Goal: Task Accomplishment & Management: Complete application form

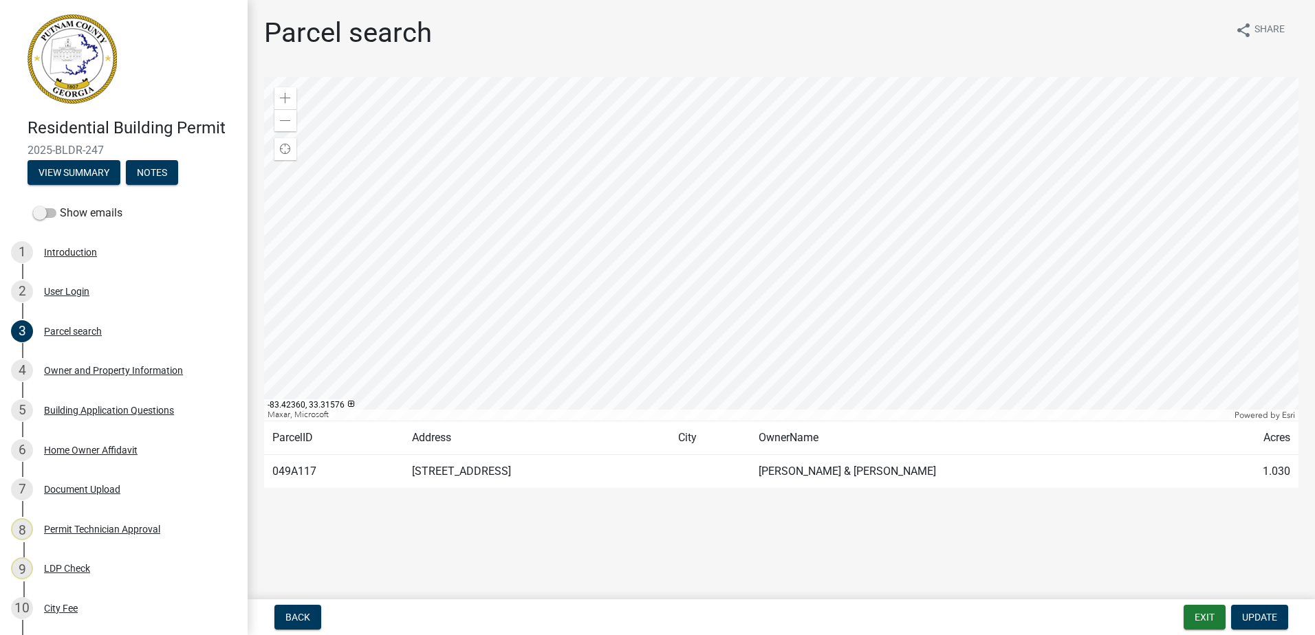
scroll to position [279, 0]
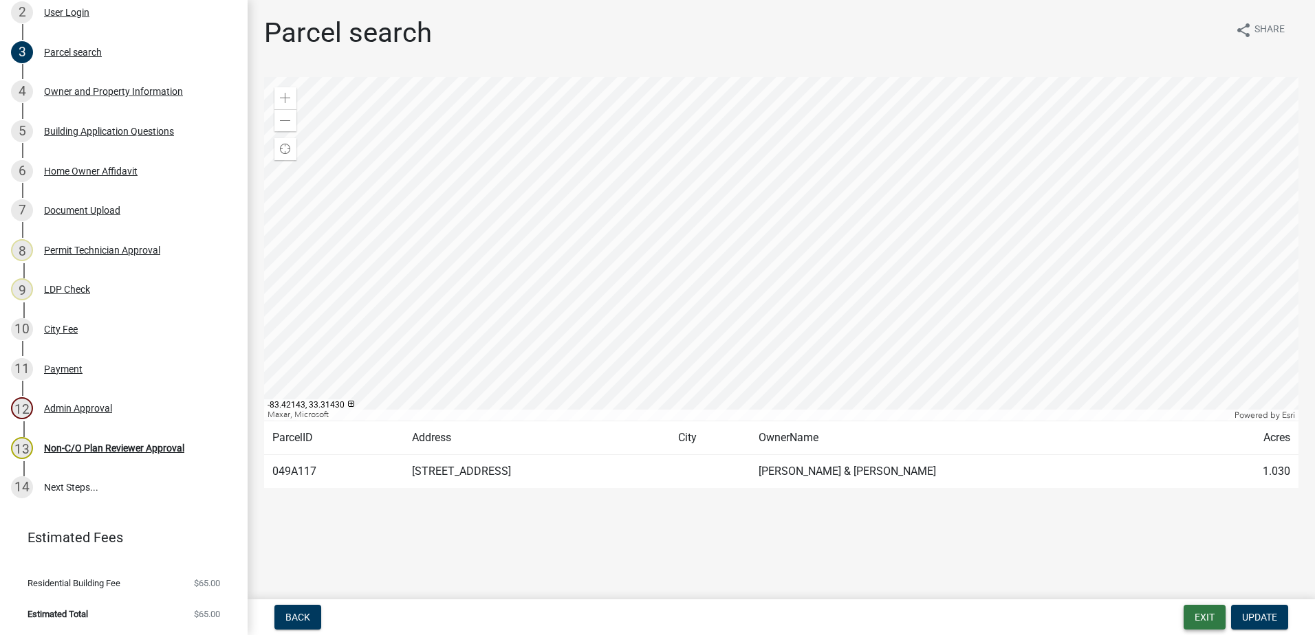
click at [1208, 620] on button "Exit" at bounding box center [1205, 617] width 42 height 25
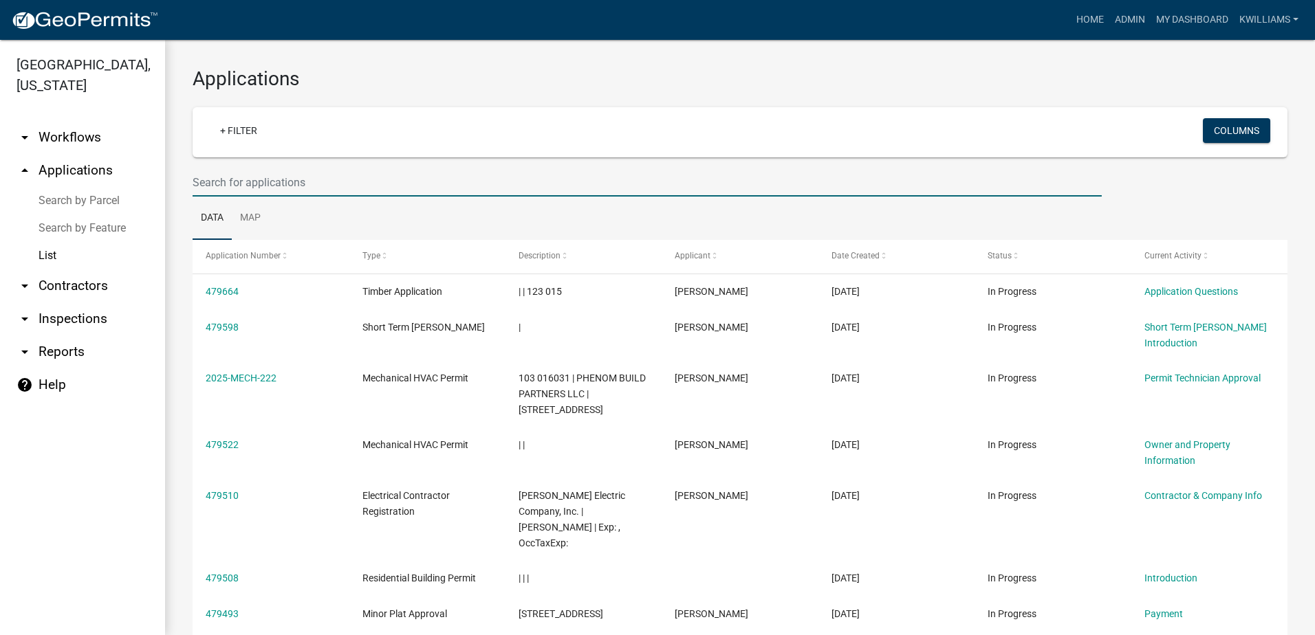
click at [213, 175] on input "text" at bounding box center [647, 182] width 909 height 28
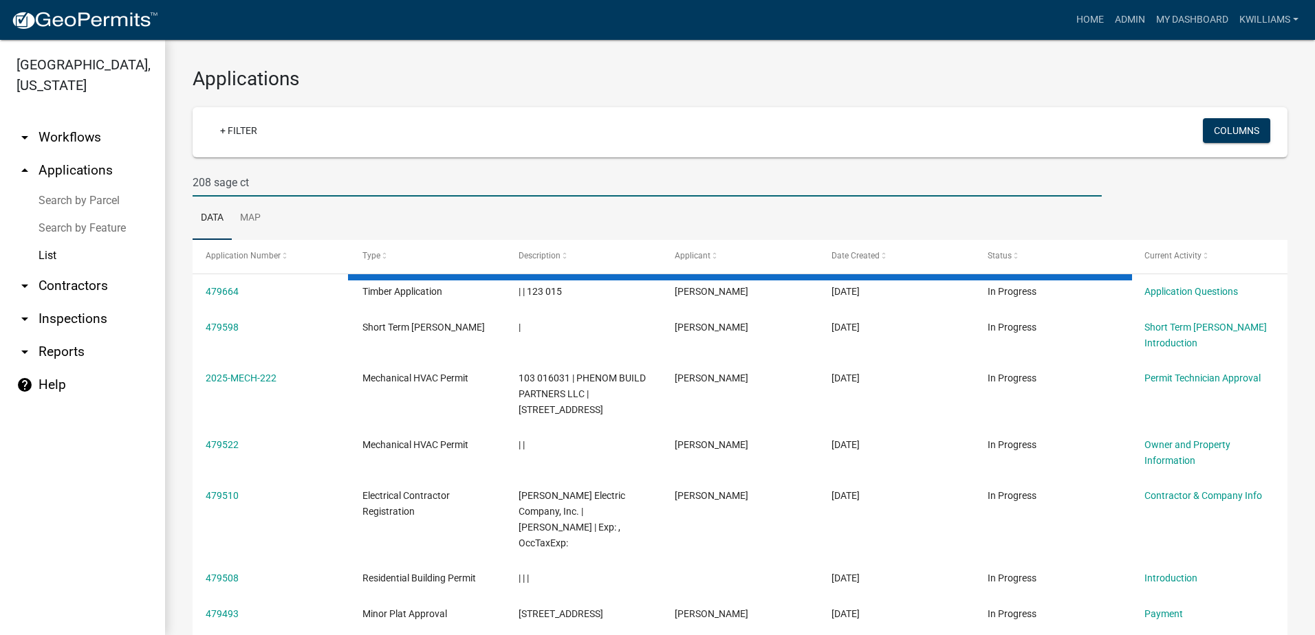
type input "208 sage ct"
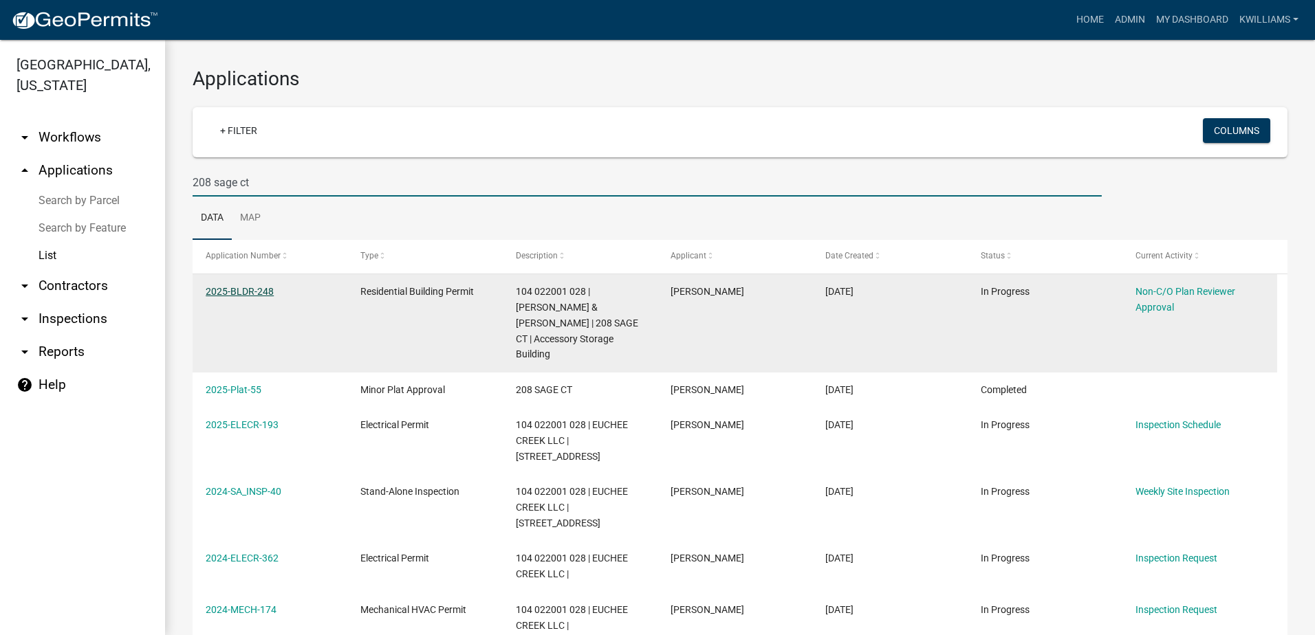
click at [254, 292] on link "2025-BLDR-248" at bounding box center [240, 291] width 68 height 11
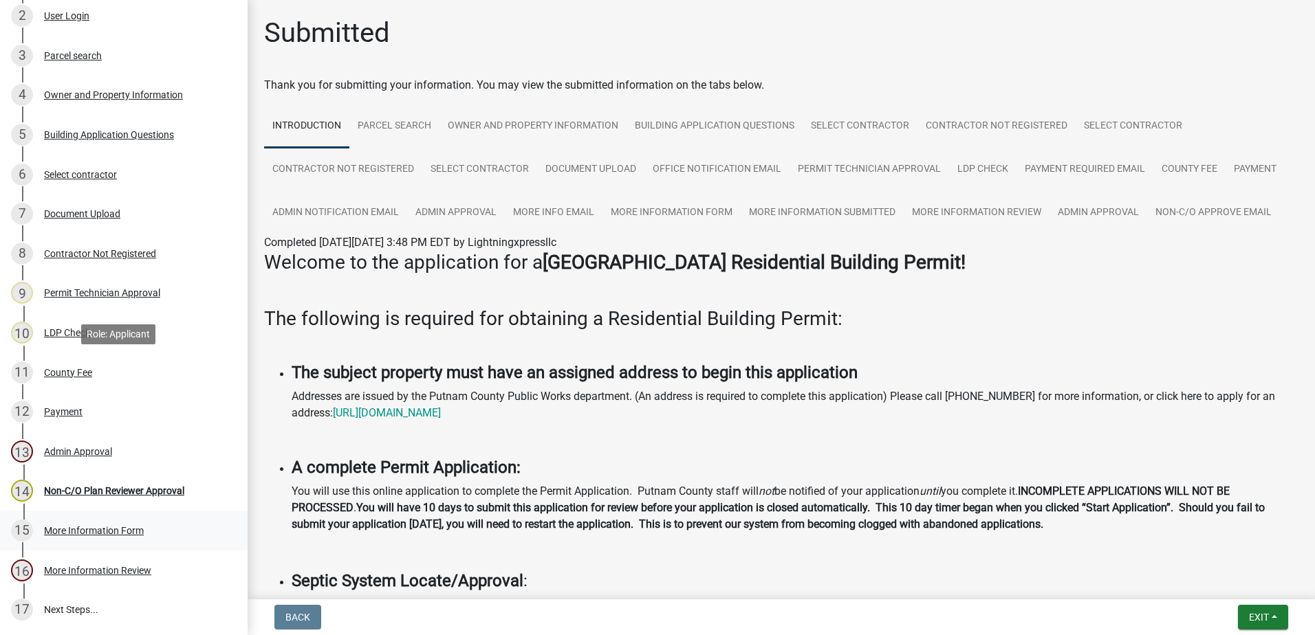
scroll to position [398, 0]
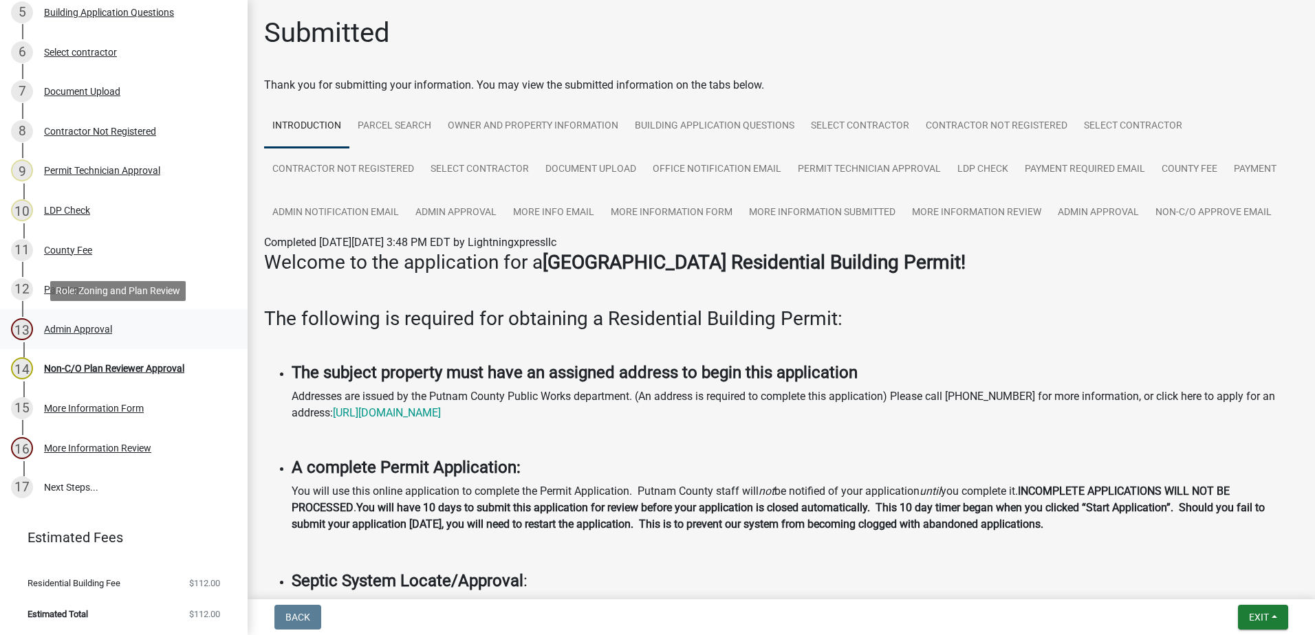
click at [85, 325] on div "Admin Approval" at bounding box center [78, 330] width 68 height 10
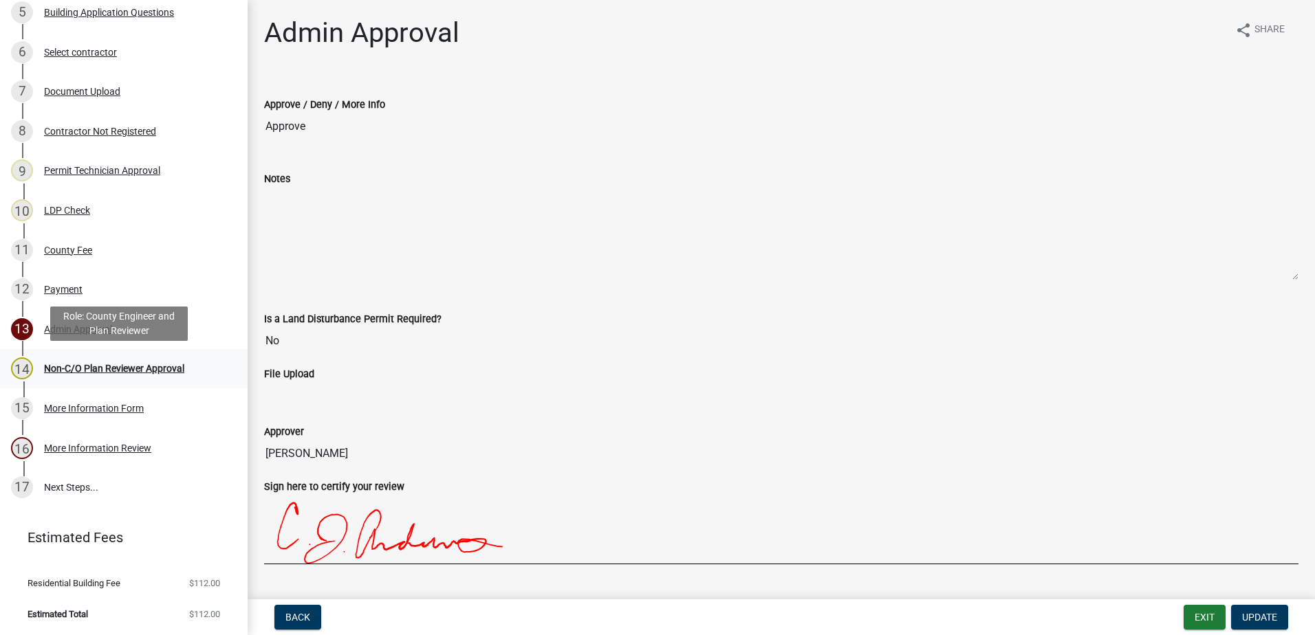
click at [80, 371] on div "Non-C/O Plan Reviewer Approval" at bounding box center [114, 369] width 140 height 10
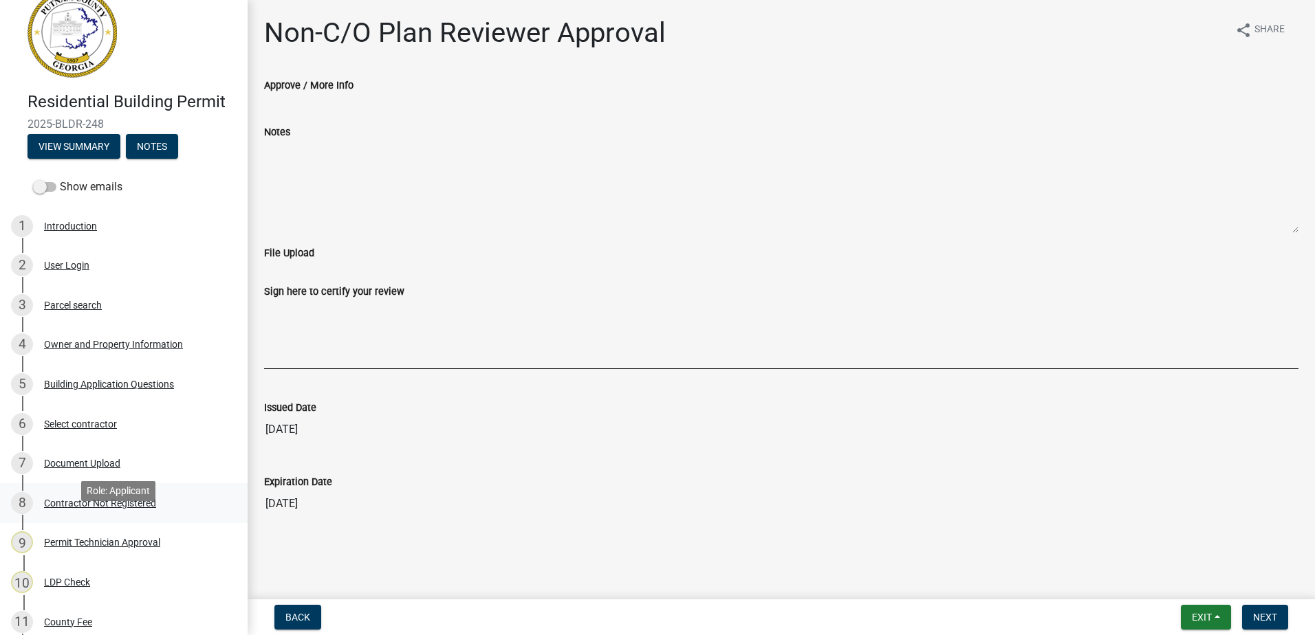
scroll to position [0, 0]
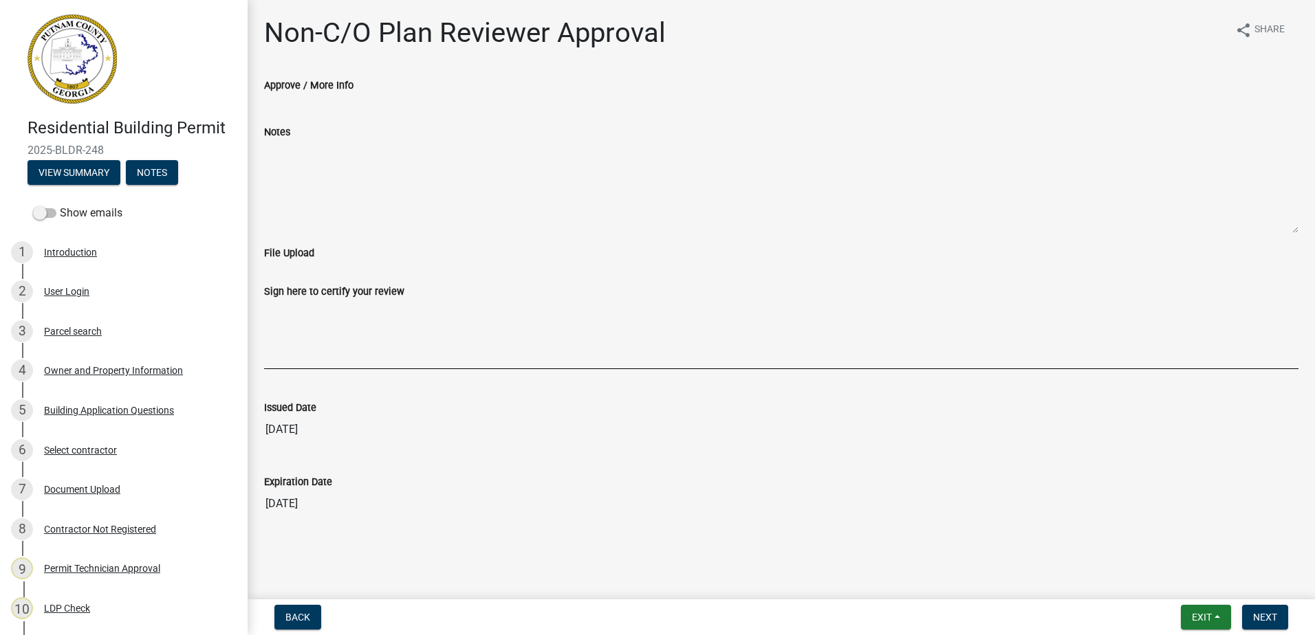
drag, startPoint x: 109, startPoint y: 151, endPoint x: 29, endPoint y: 153, distance: 80.5
click at [29, 153] on span "2025-BLDR-248" at bounding box center [124, 150] width 193 height 13
drag, startPoint x: 29, startPoint y: 153, endPoint x: 41, endPoint y: 151, distance: 12.6
copy span "2025-BLDR-248"
click at [1182, 612] on button "Exit" at bounding box center [1206, 617] width 50 height 25
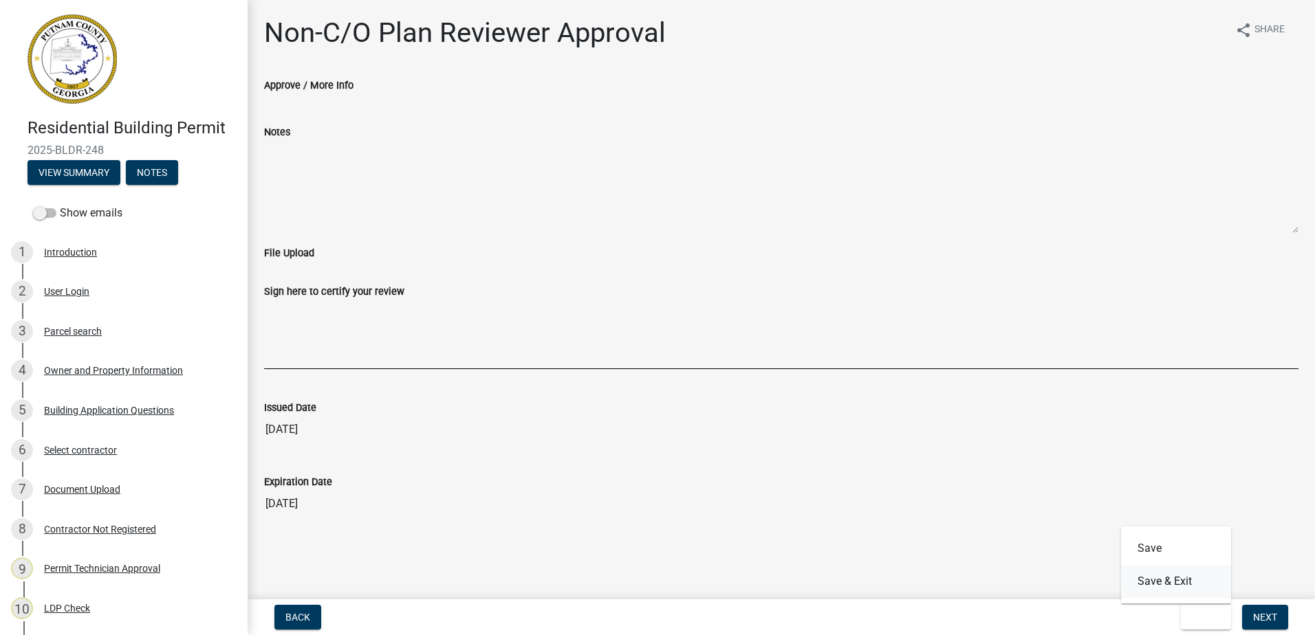
click at [1156, 588] on button "Save & Exit" at bounding box center [1176, 581] width 110 height 33
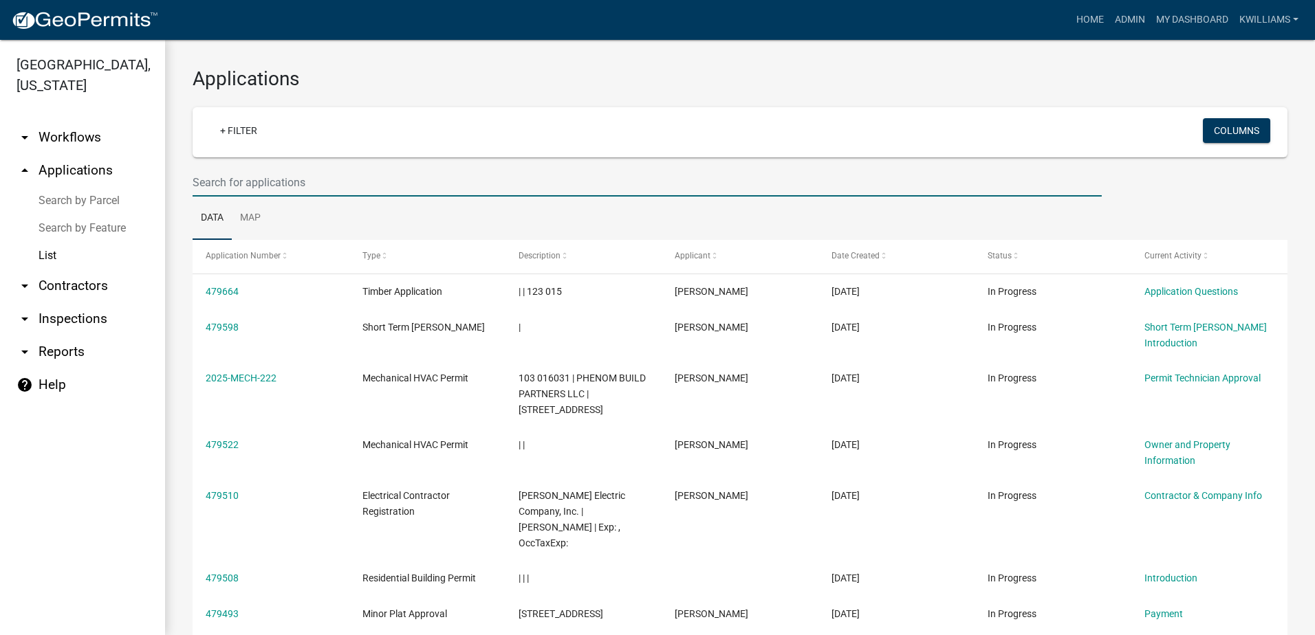
click at [302, 196] on input "text" at bounding box center [647, 182] width 909 height 28
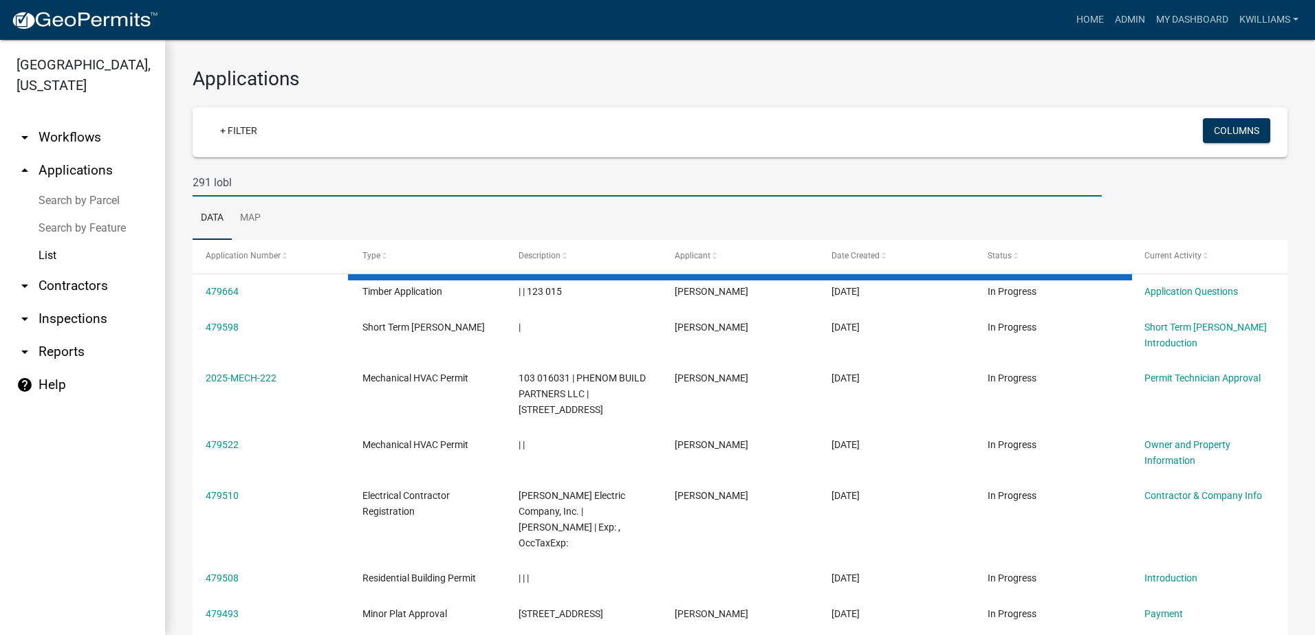
click at [287, 221] on ul "Data Map" at bounding box center [740, 218] width 1095 height 43
click at [251, 162] on wm-filter-builder "+ Filter Columns 291 lobl" at bounding box center [740, 151] width 1095 height 89
click at [251, 180] on input "291 lobl" at bounding box center [647, 182] width 909 height 28
type input "291 loblolly"
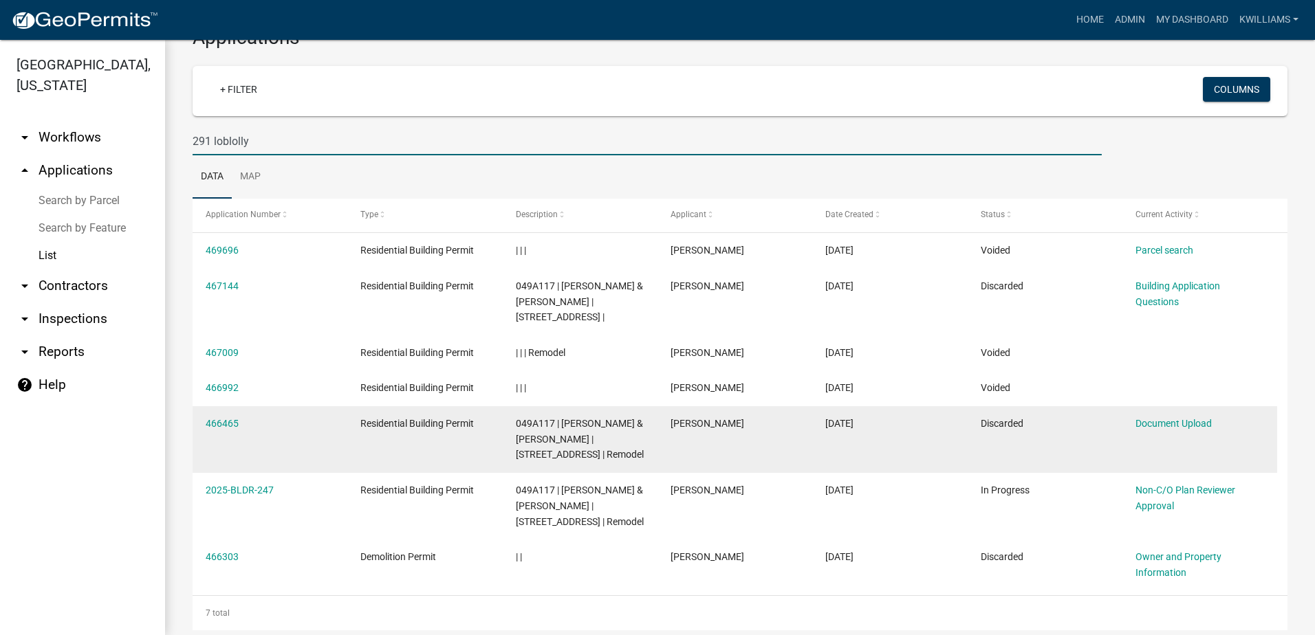
scroll to position [64, 0]
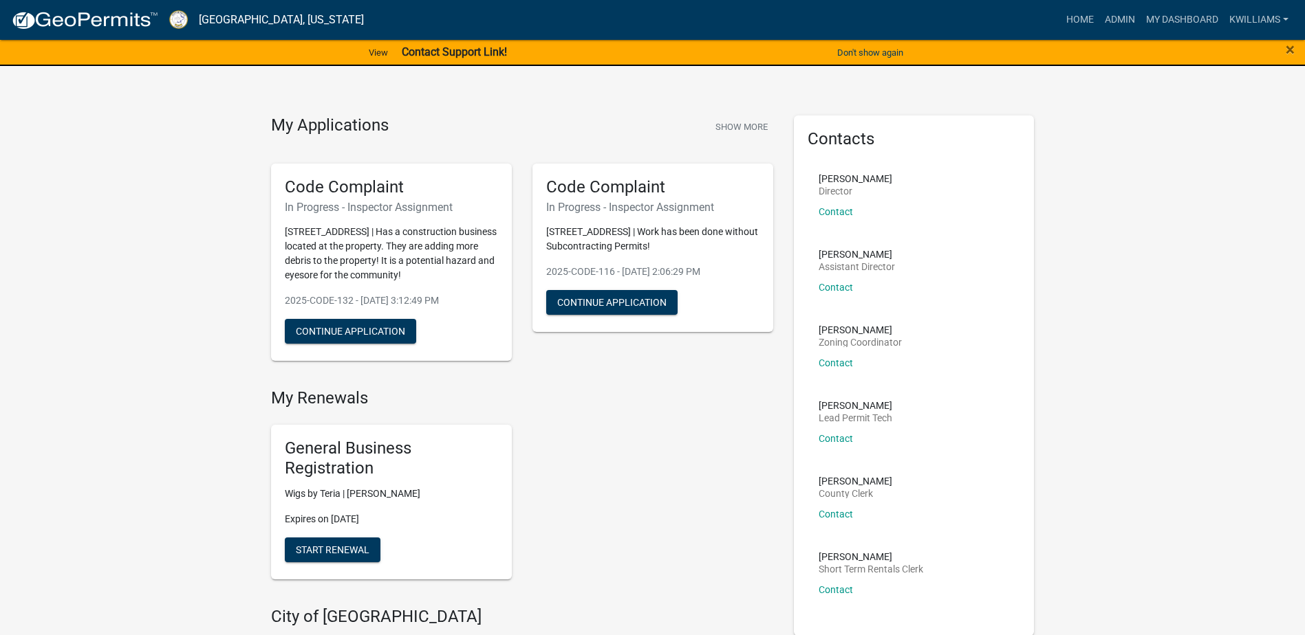
scroll to position [206, 0]
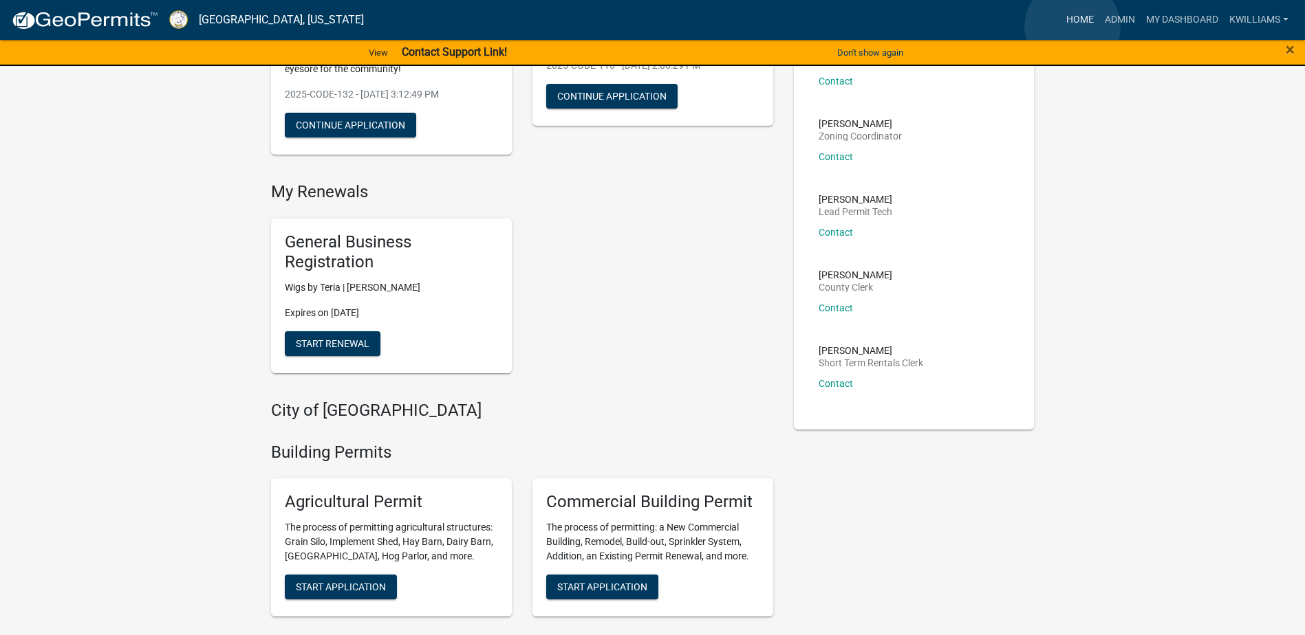
click at [1072, 27] on link "Home" at bounding box center [1080, 20] width 39 height 26
click at [1072, 22] on link "Home" at bounding box center [1080, 20] width 39 height 26
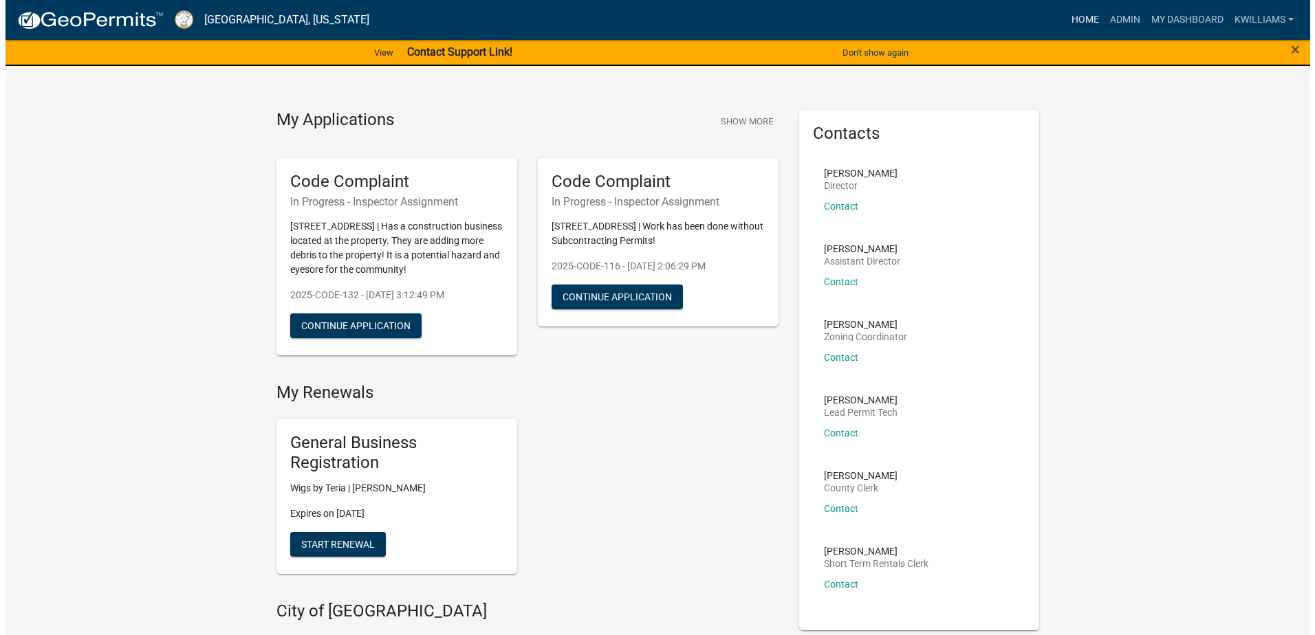
scroll to position [0, 0]
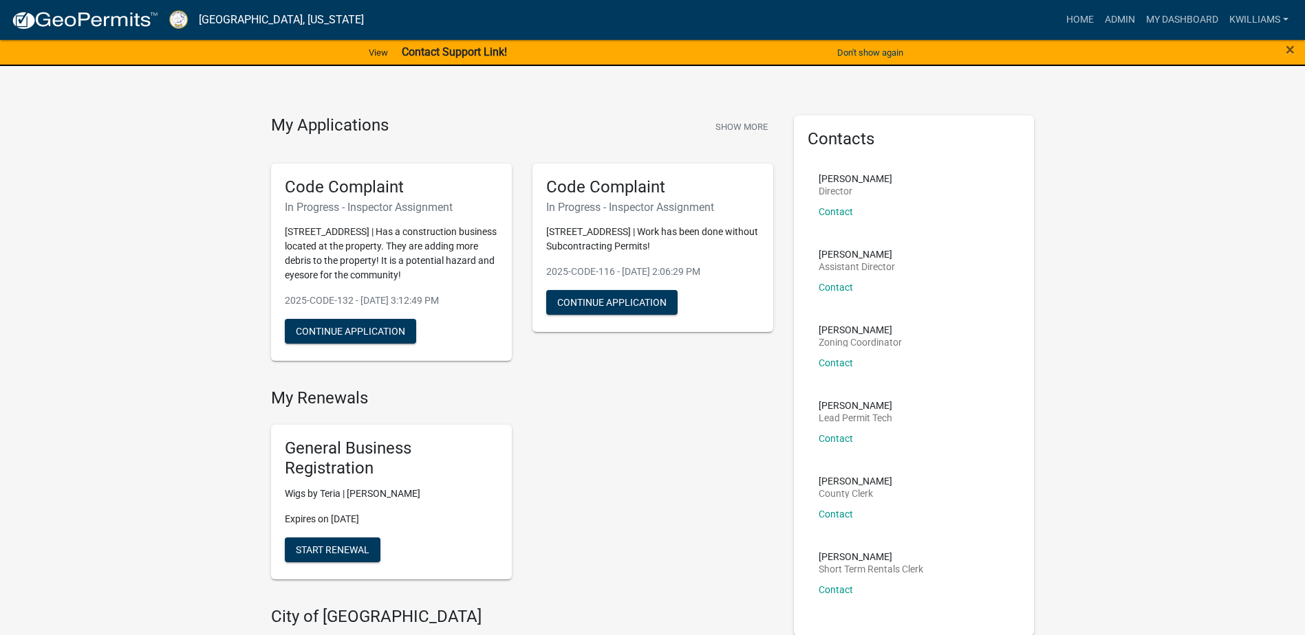
click at [1279, 43] on div "×" at bounding box center [1250, 53] width 109 height 29
click at [1290, 50] on span "×" at bounding box center [1289, 49] width 9 height 19
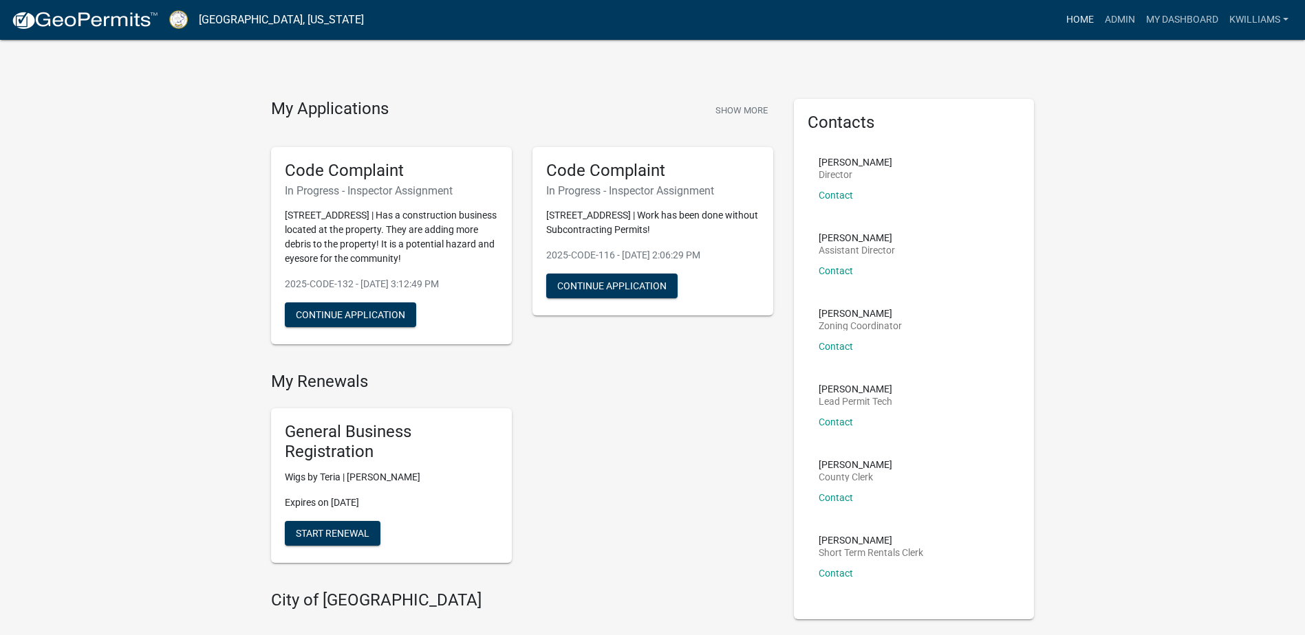
click at [1084, 21] on link "Home" at bounding box center [1080, 20] width 39 height 26
click at [1122, 19] on link "Admin" at bounding box center [1119, 20] width 41 height 26
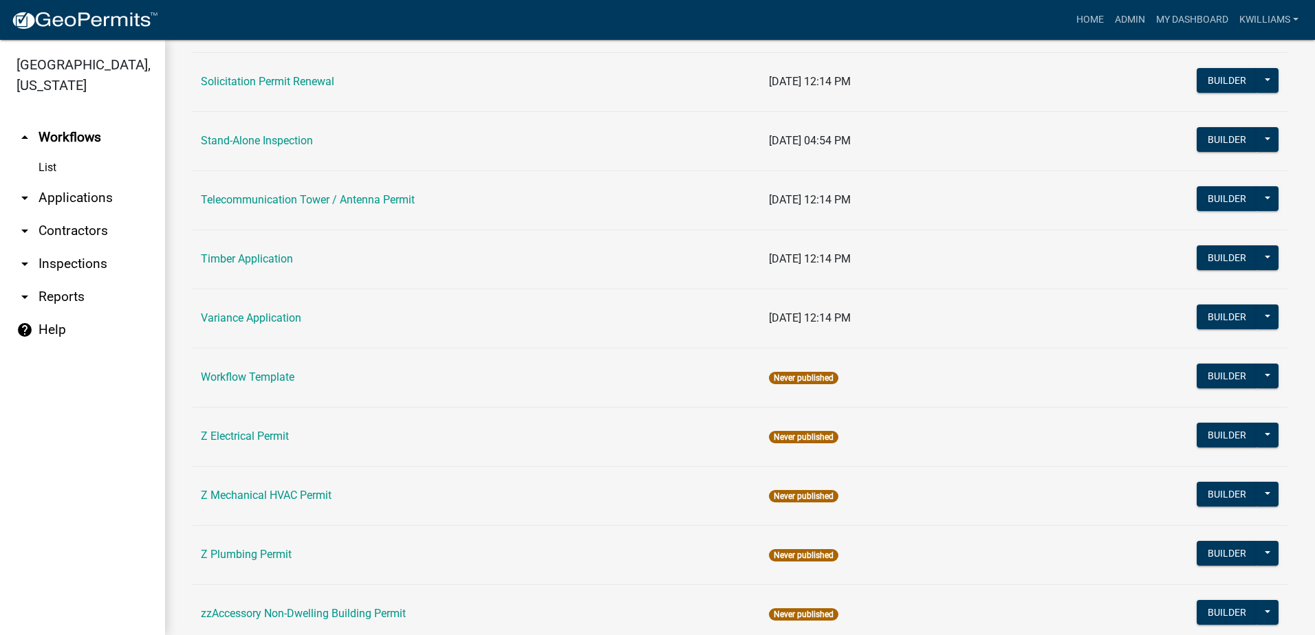
scroll to position [2066, 0]
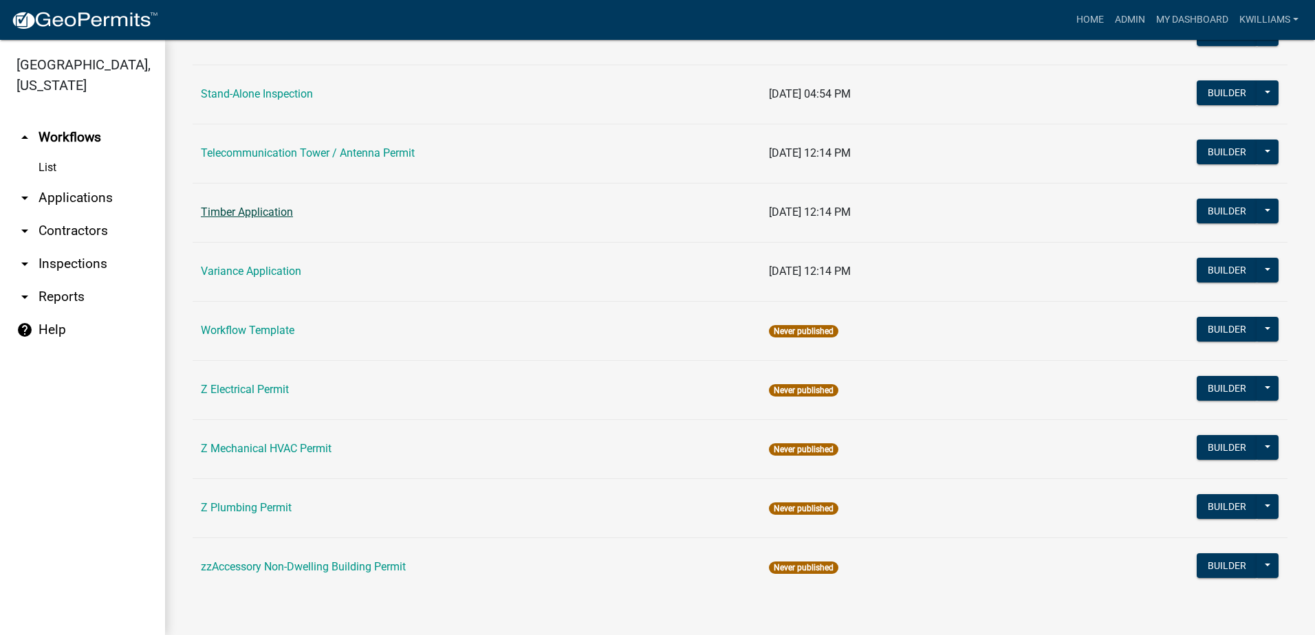
click at [237, 210] on link "Timber Application" at bounding box center [247, 212] width 92 height 13
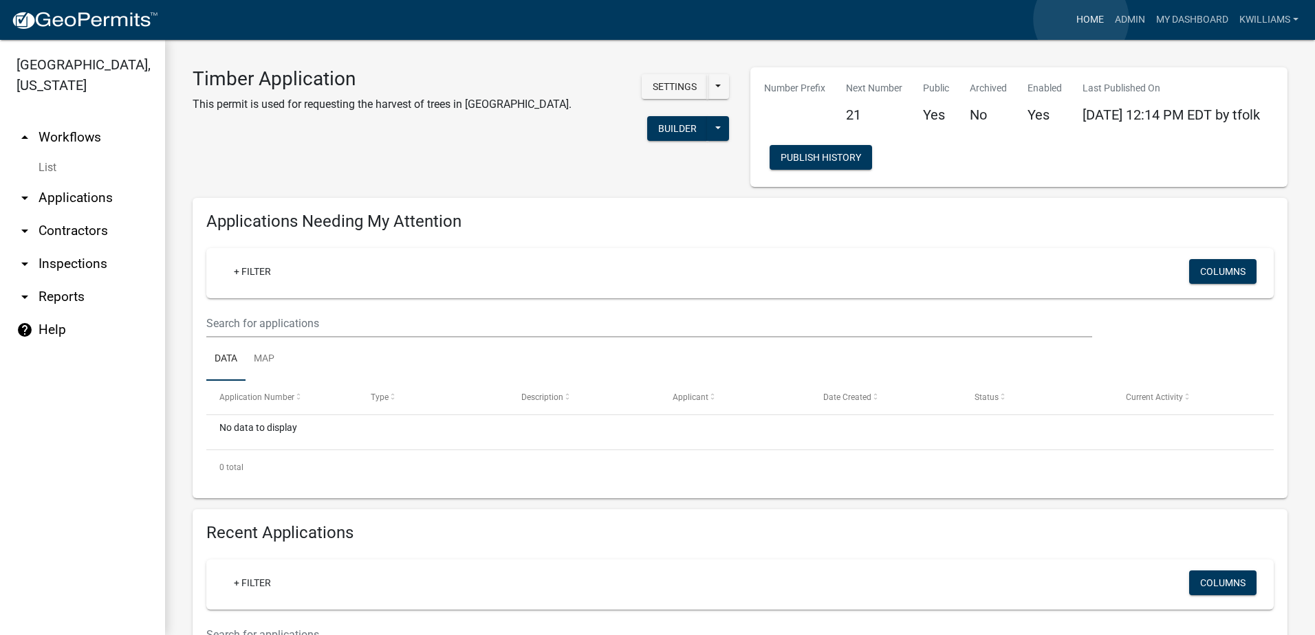
click at [1082, 19] on link "Home" at bounding box center [1090, 20] width 39 height 26
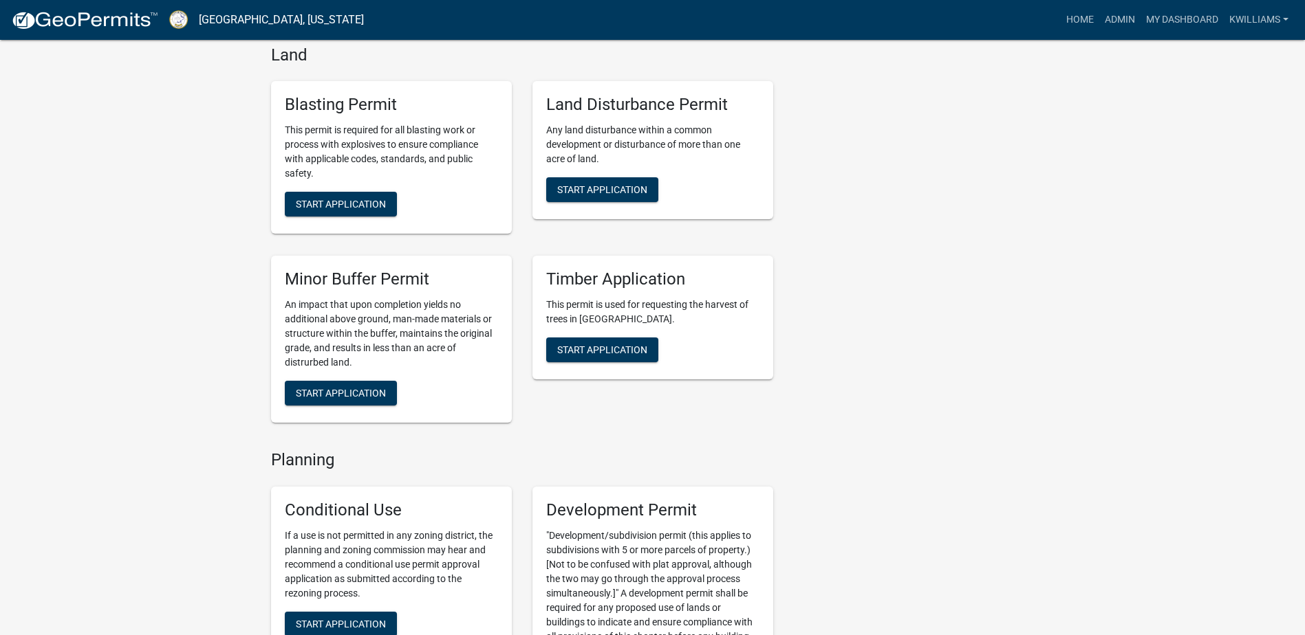
scroll to position [2407, 0]
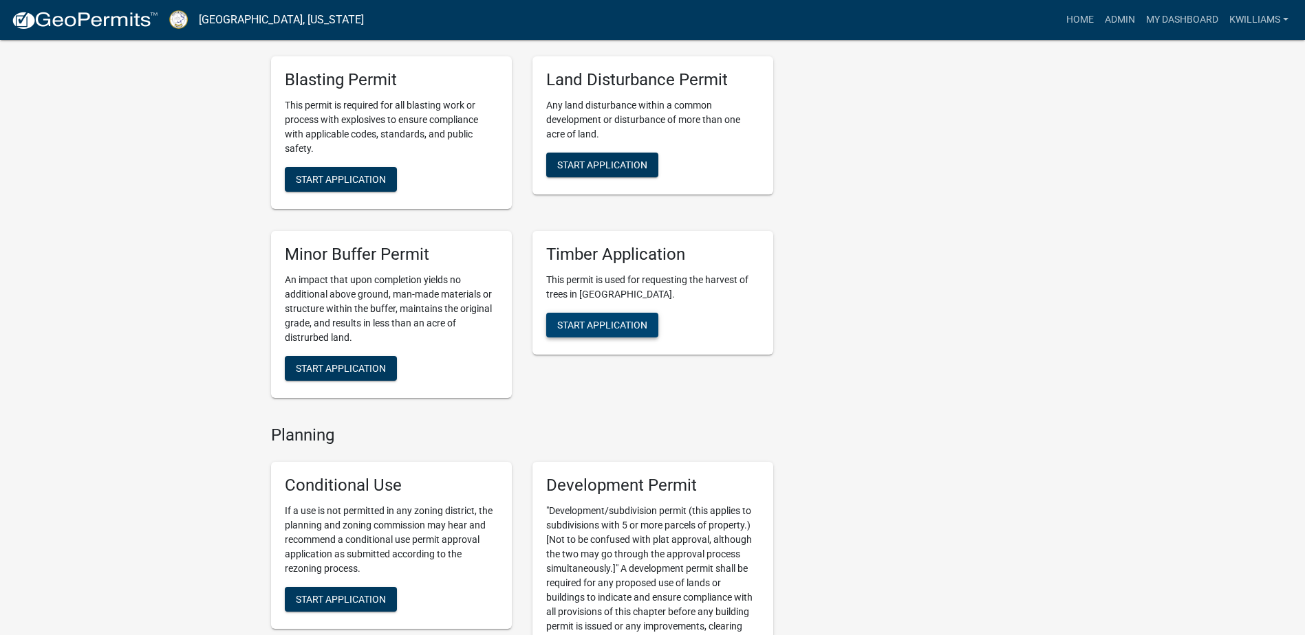
click at [603, 320] on span "Start Application" at bounding box center [602, 325] width 90 height 11
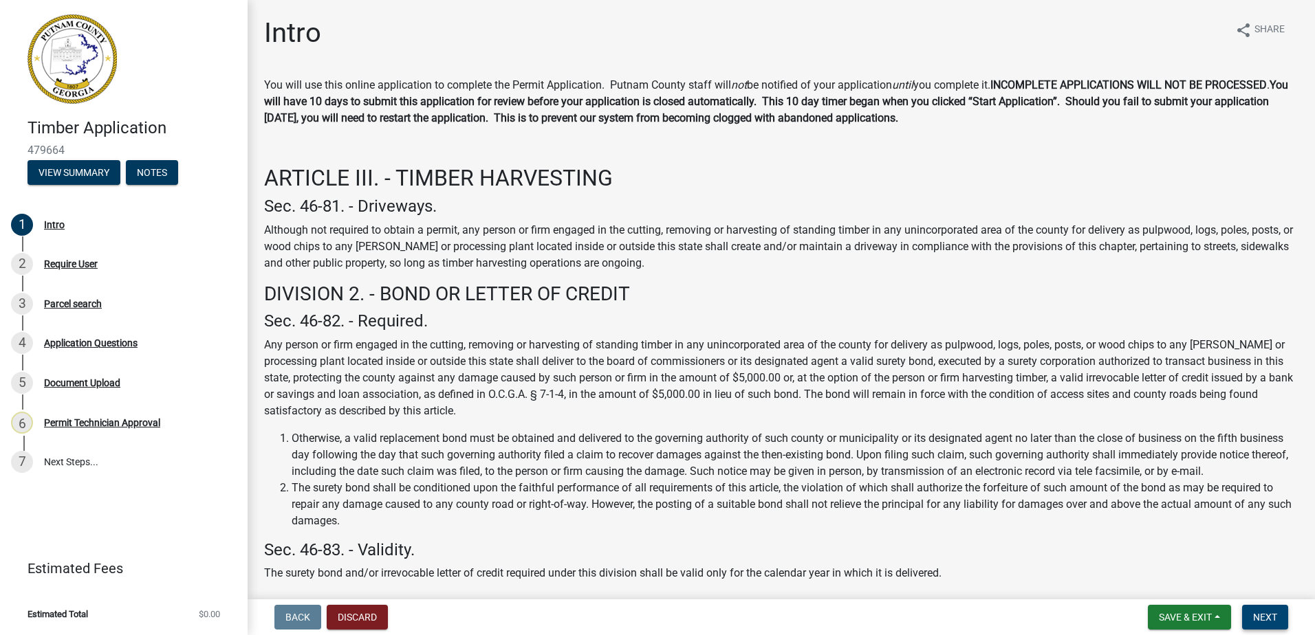
click at [1277, 609] on button "Next" at bounding box center [1265, 617] width 46 height 25
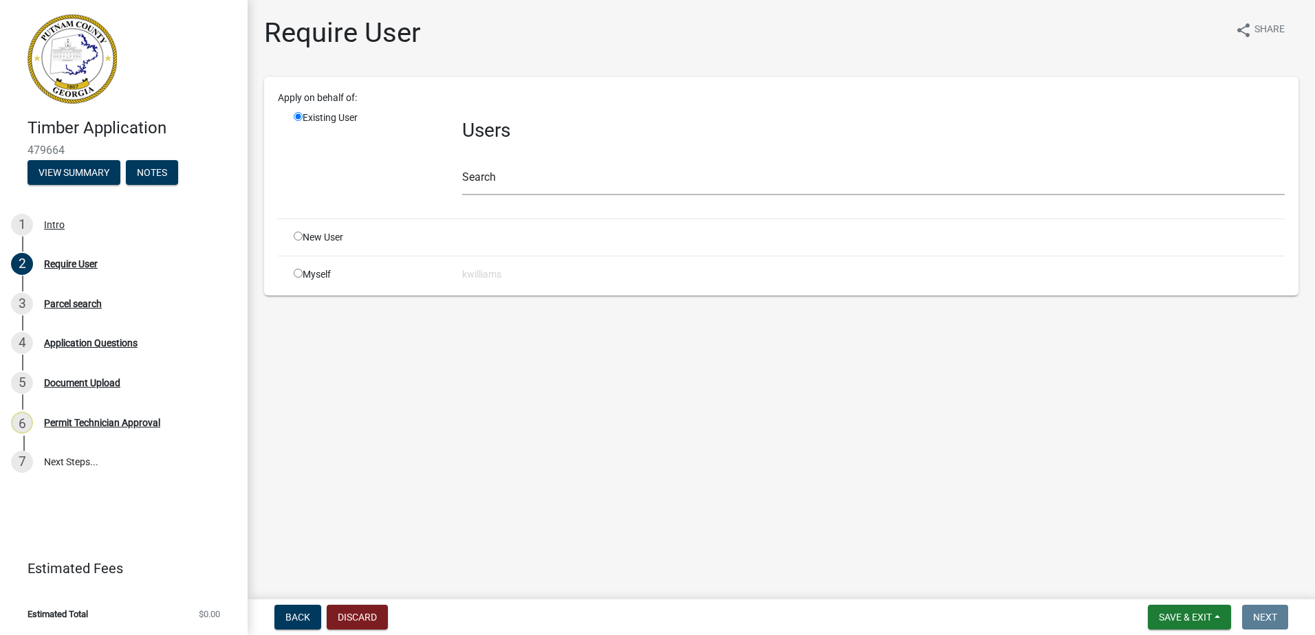
click at [296, 268] on div "Myself" at bounding box center [367, 275] width 168 height 14
click at [297, 272] on input "radio" at bounding box center [298, 273] width 9 height 9
radio input "true"
radio input "false"
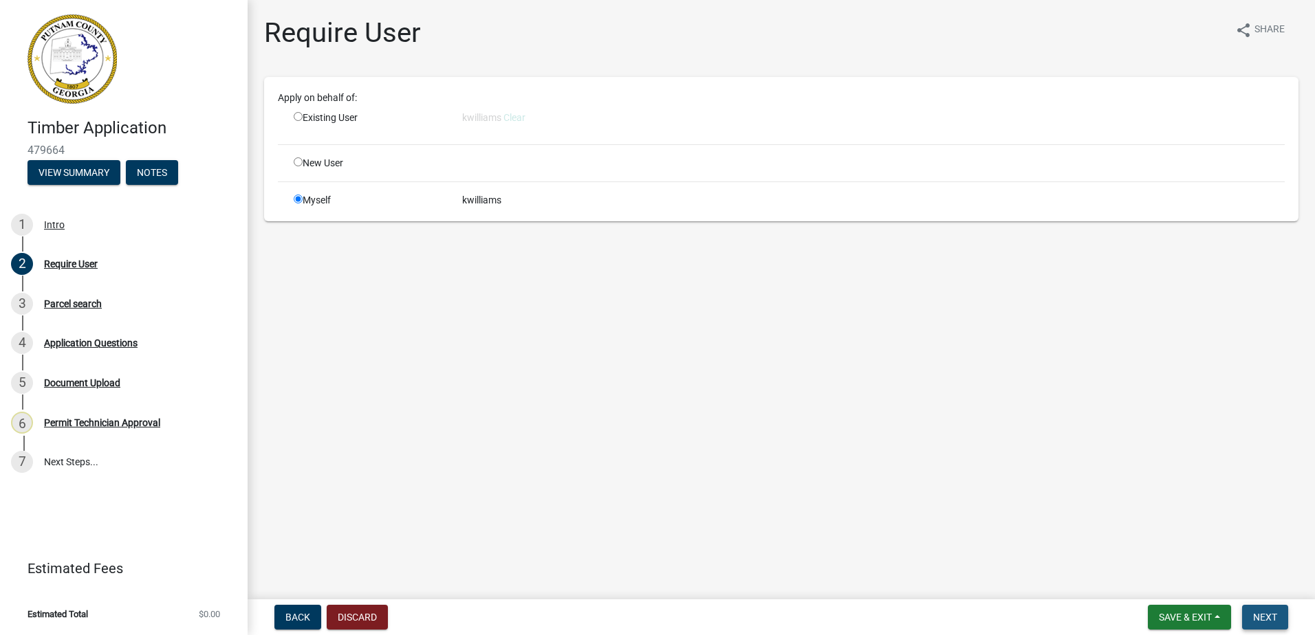
click at [1260, 607] on button "Next" at bounding box center [1265, 617] width 46 height 25
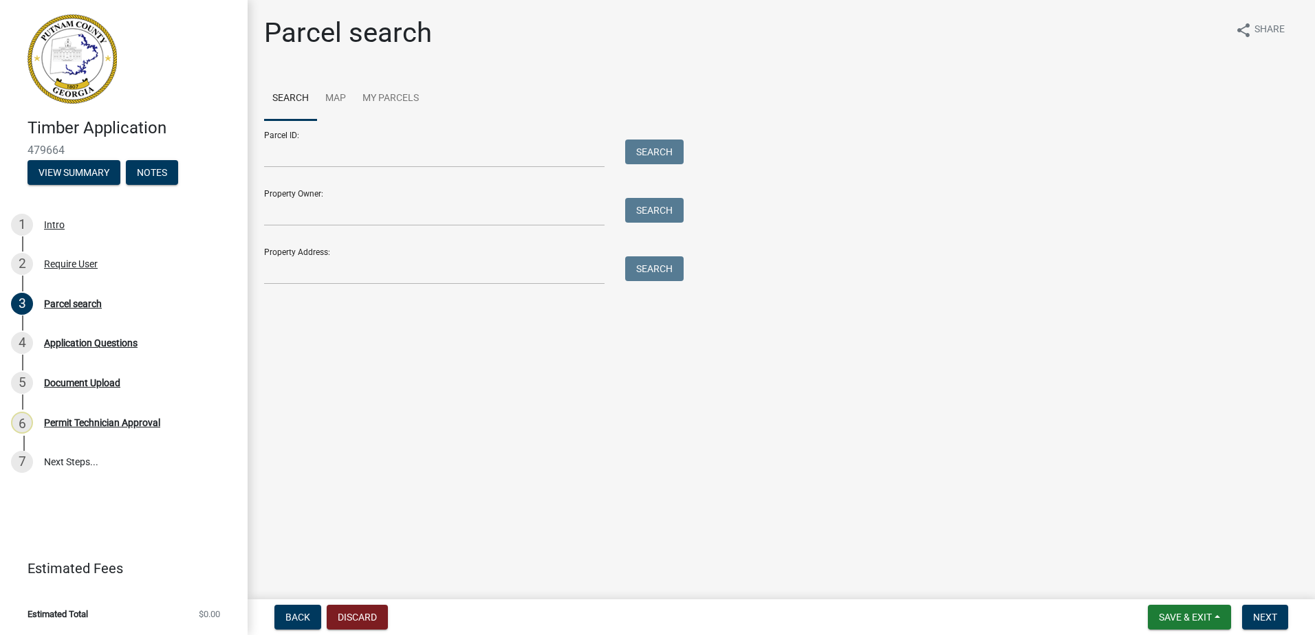
click at [288, 138] on div "Parcel ID: Search" at bounding box center [470, 143] width 413 height 47
click at [282, 160] on input "Parcel ID:" at bounding box center [434, 154] width 340 height 28
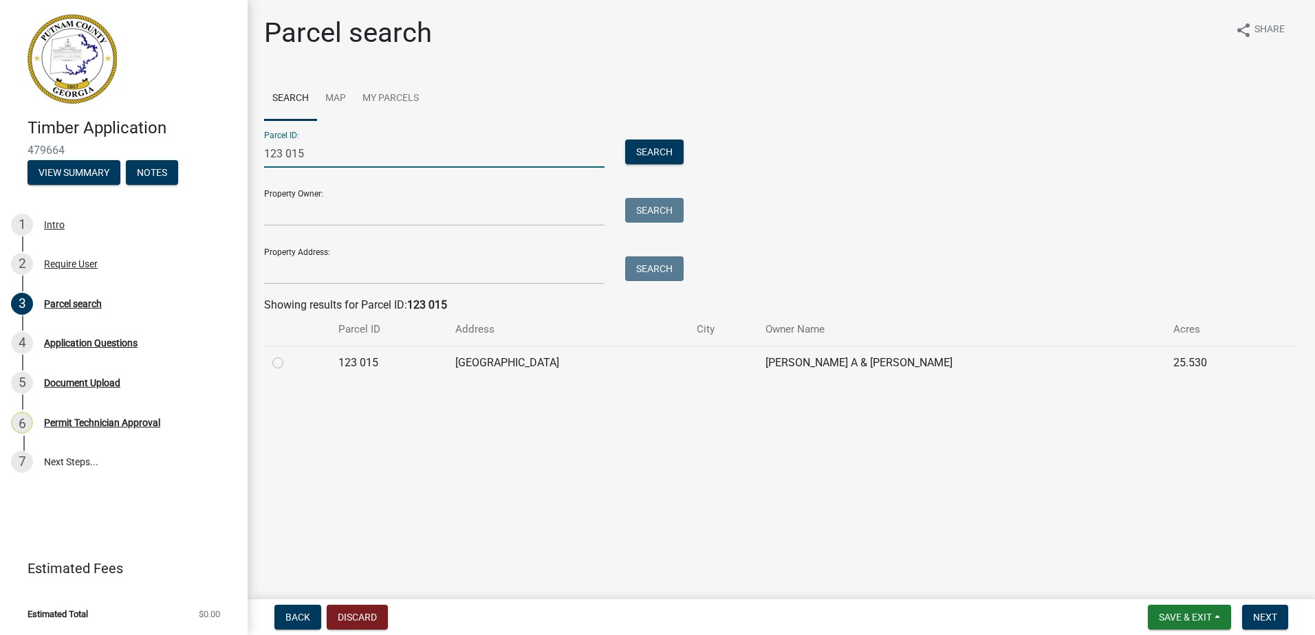
type input "123 015"
click at [289, 355] on label at bounding box center [289, 355] width 0 height 0
click at [289, 364] on 015 "radio" at bounding box center [293, 359] width 9 height 9
radio 015 "true"
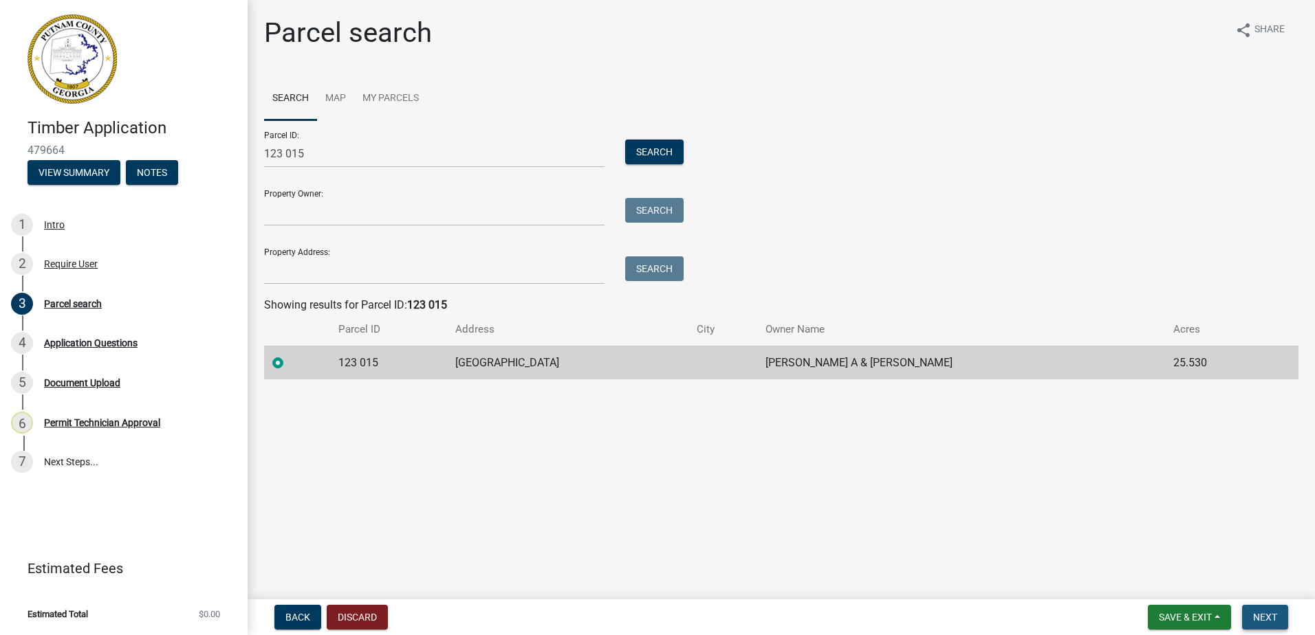
click at [1252, 616] on button "Next" at bounding box center [1265, 617] width 46 height 25
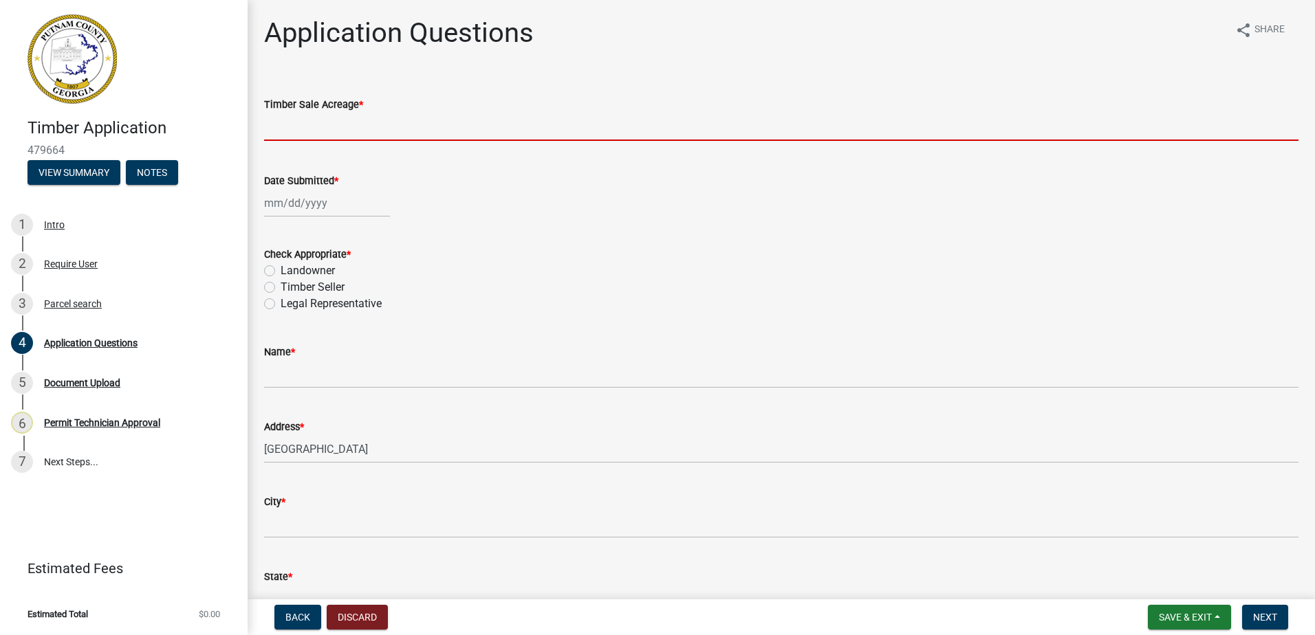
click at [367, 126] on input "text" at bounding box center [781, 127] width 1034 height 28
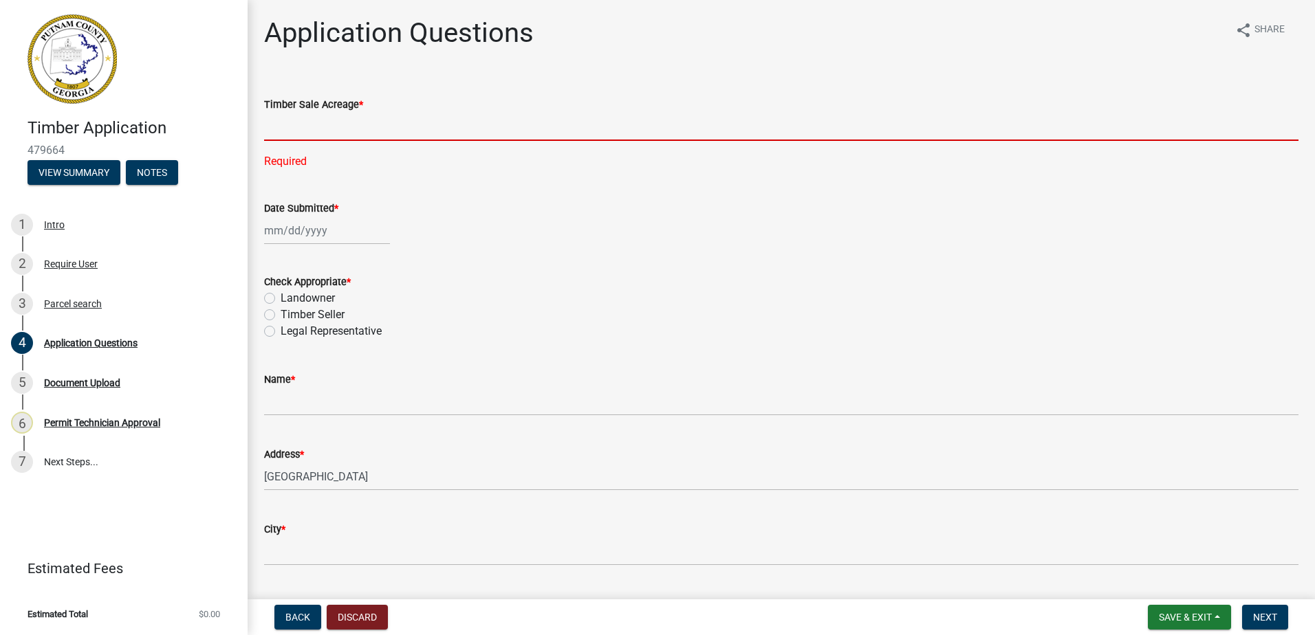
click at [282, 137] on input "text" at bounding box center [781, 127] width 1034 height 28
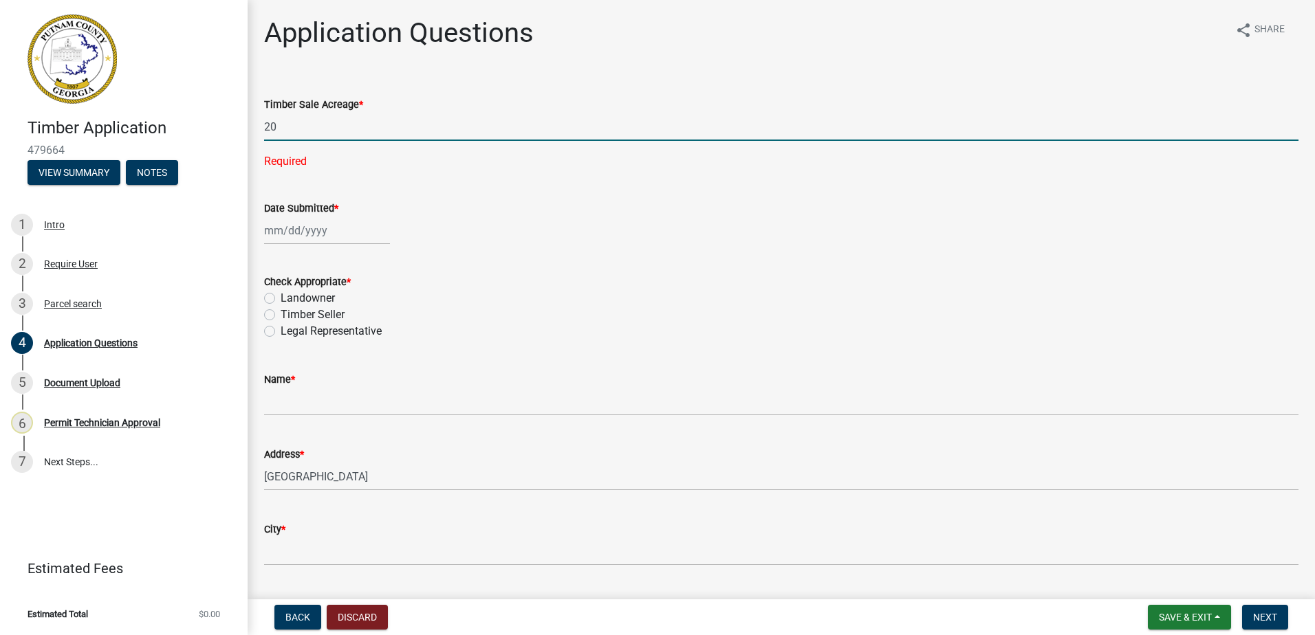
type input "20"
click at [307, 232] on div at bounding box center [327, 231] width 126 height 28
select select "9"
select select "2025"
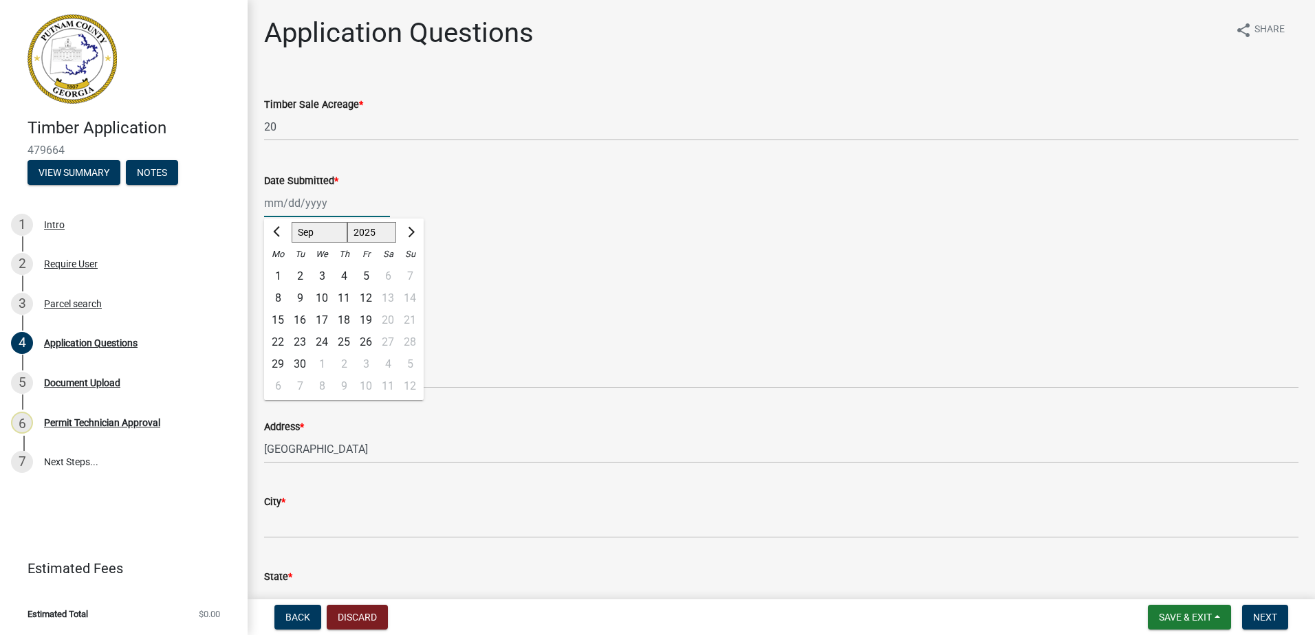
click at [316, 228] on select "Jan Feb Mar Apr May Jun [DATE] Aug Sep Oct Nov Dec" at bounding box center [320, 232] width 56 height 21
select select "8"
click at [292, 222] on select "Jan Feb Mar Apr May Jun [DATE] Aug Sep Oct Nov Dec" at bounding box center [320, 232] width 56 height 21
click at [321, 365] on div "27" at bounding box center [322, 365] width 22 height 22
type input "[DATE]"
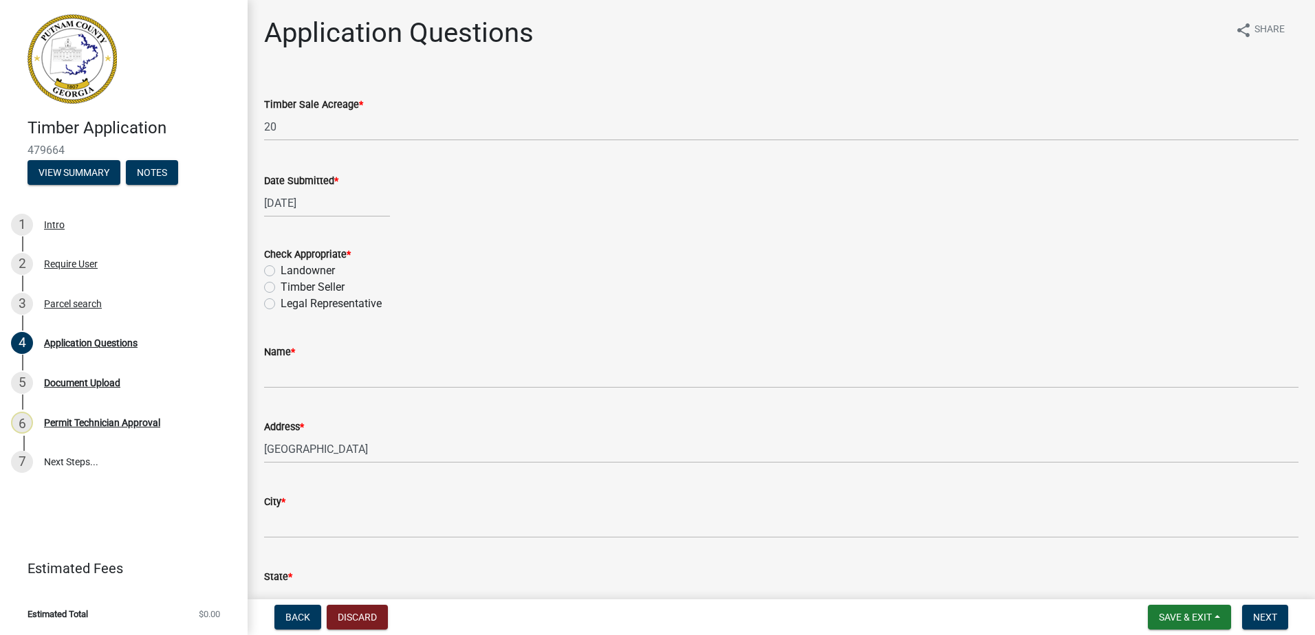
drag, startPoint x: 209, startPoint y: 476, endPoint x: 342, endPoint y: 431, distance: 140.3
click at [342, 431] on div "Timber Application 479664 View Summary Notes 1 Intro 2 Require User 3 Parcel se…" at bounding box center [657, 317] width 1315 height 635
click at [455, 312] on wm-data-entity-input "Check Appropriate * Landowner Timber Seller Legal Representative" at bounding box center [781, 277] width 1034 height 95
click at [281, 265] on label "Landowner" at bounding box center [308, 271] width 54 height 17
click at [281, 265] on input "Landowner" at bounding box center [285, 267] width 9 height 9
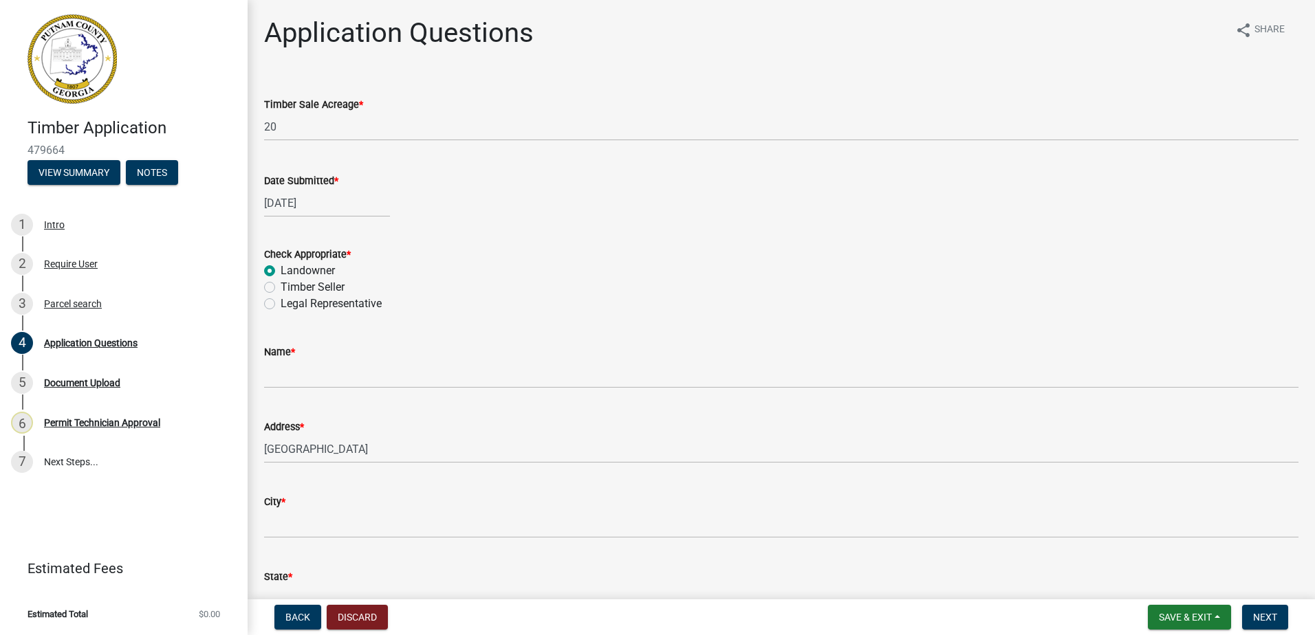
radio input "true"
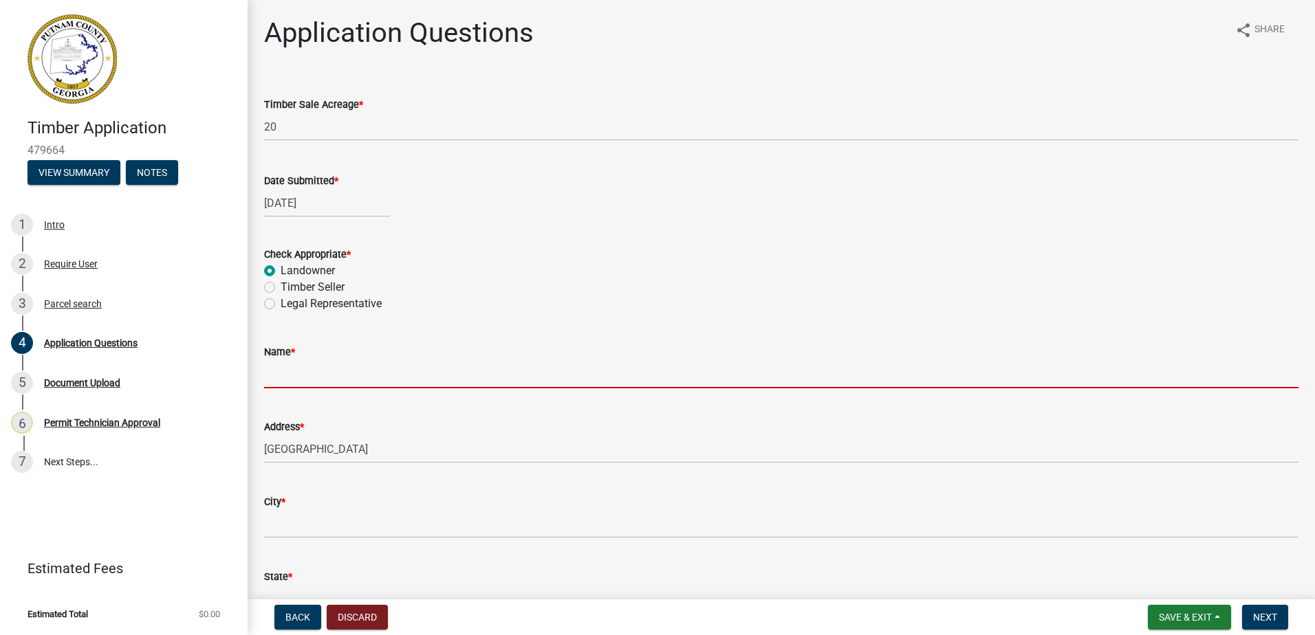
click at [308, 378] on input "Name *" at bounding box center [781, 374] width 1034 height 28
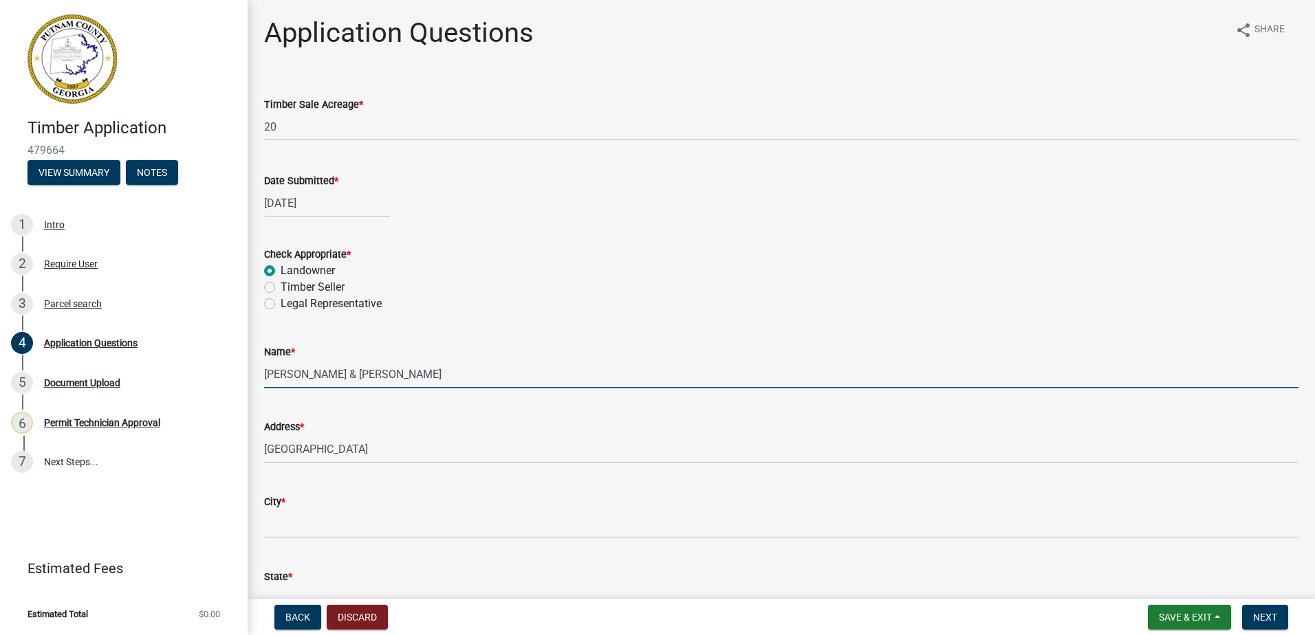
type input "[PERSON_NAME] & [PERSON_NAME]"
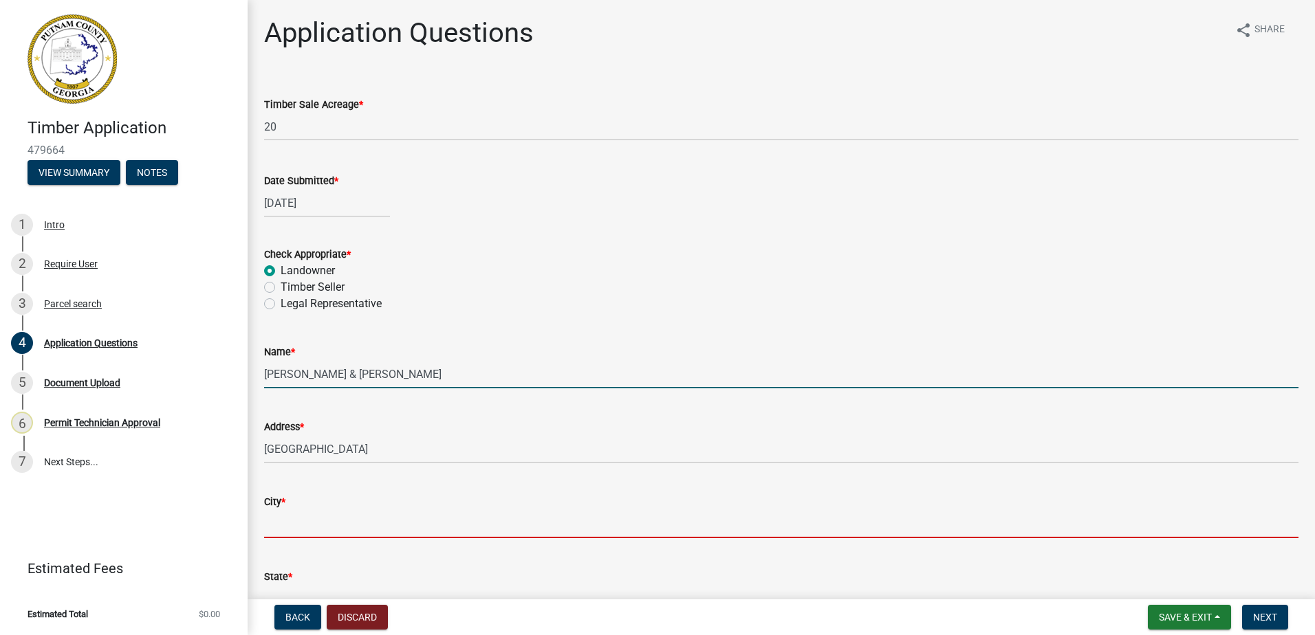
click at [295, 521] on input "City *" at bounding box center [781, 524] width 1034 height 28
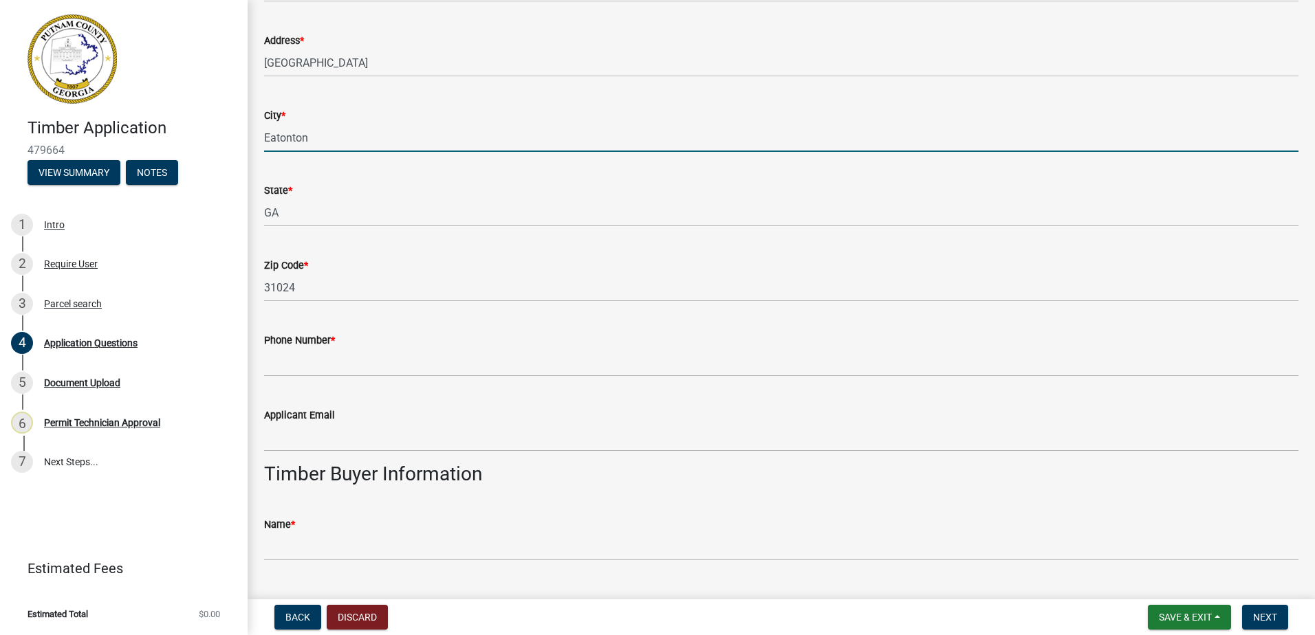
scroll to position [413, 0]
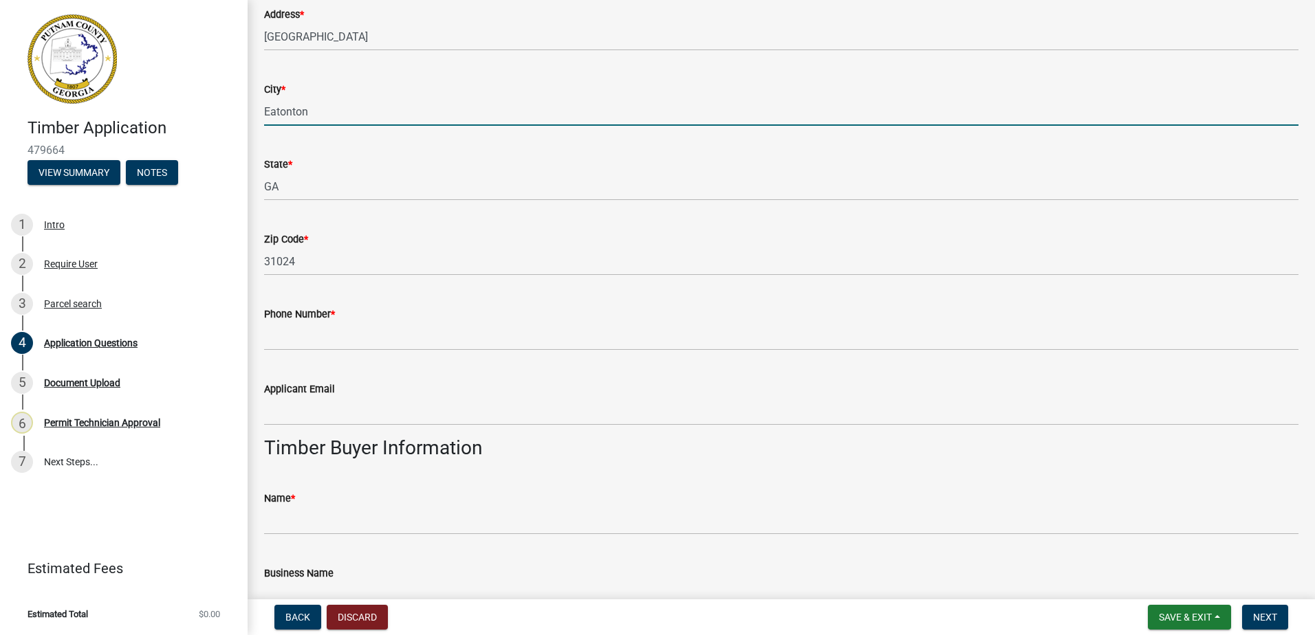
type input "Eatonton"
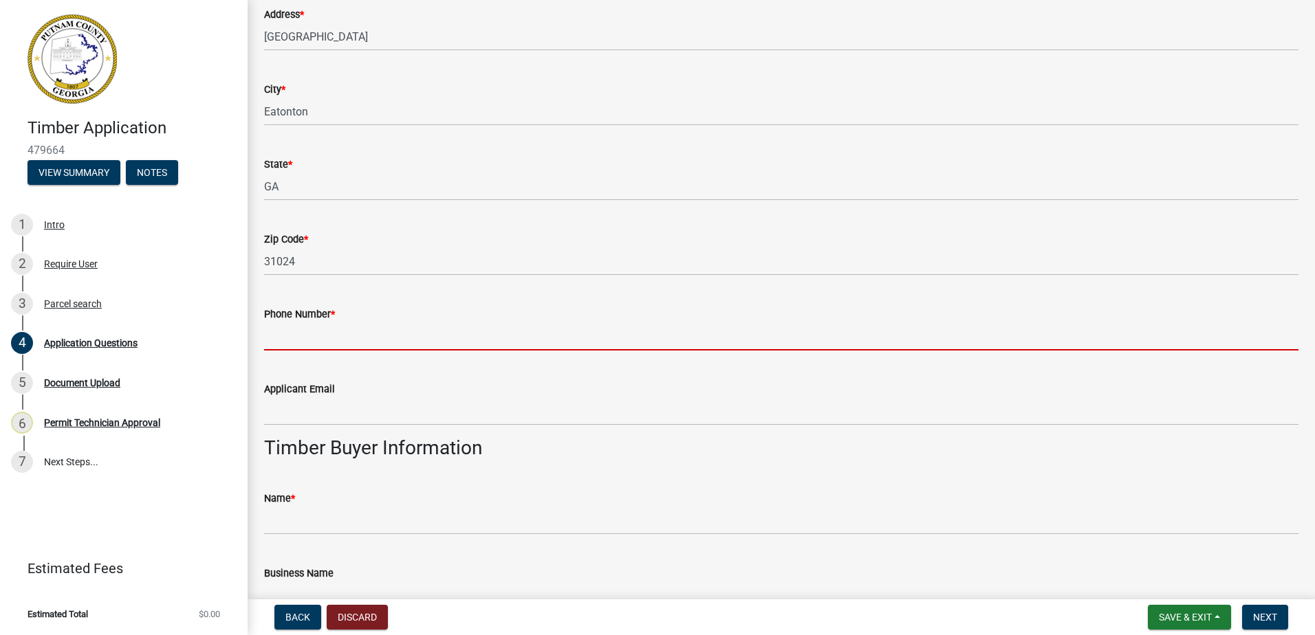
click at [304, 325] on input "Phone Number *" at bounding box center [781, 337] width 1034 height 28
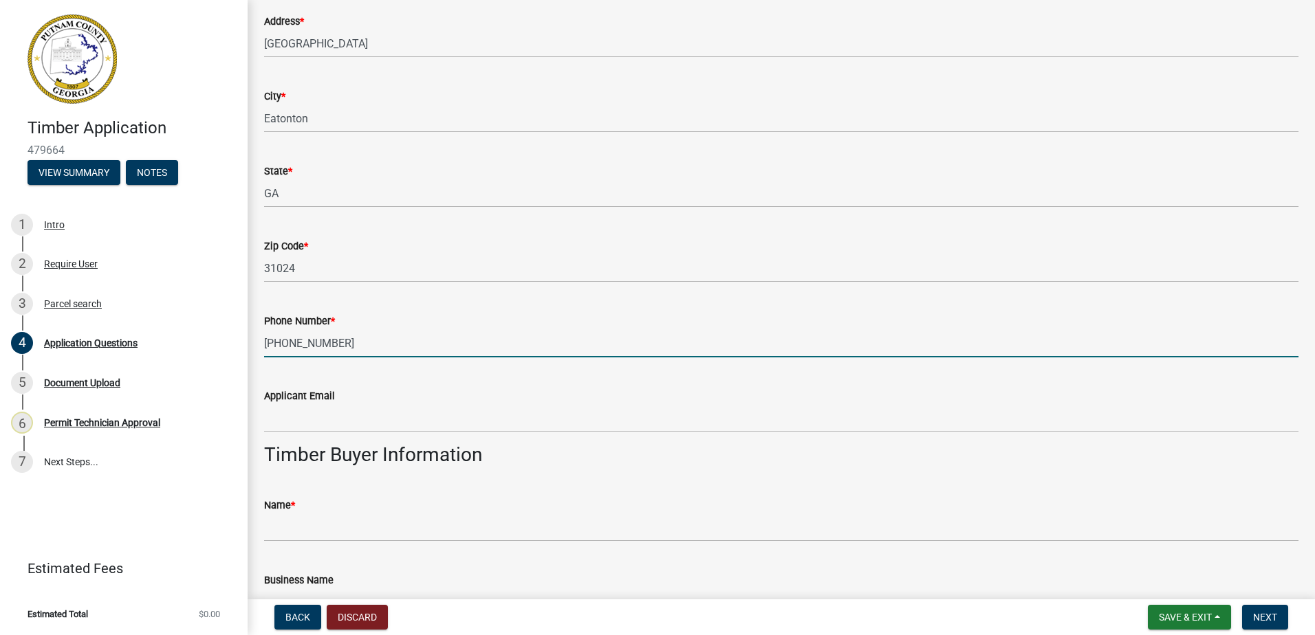
scroll to position [481, 0]
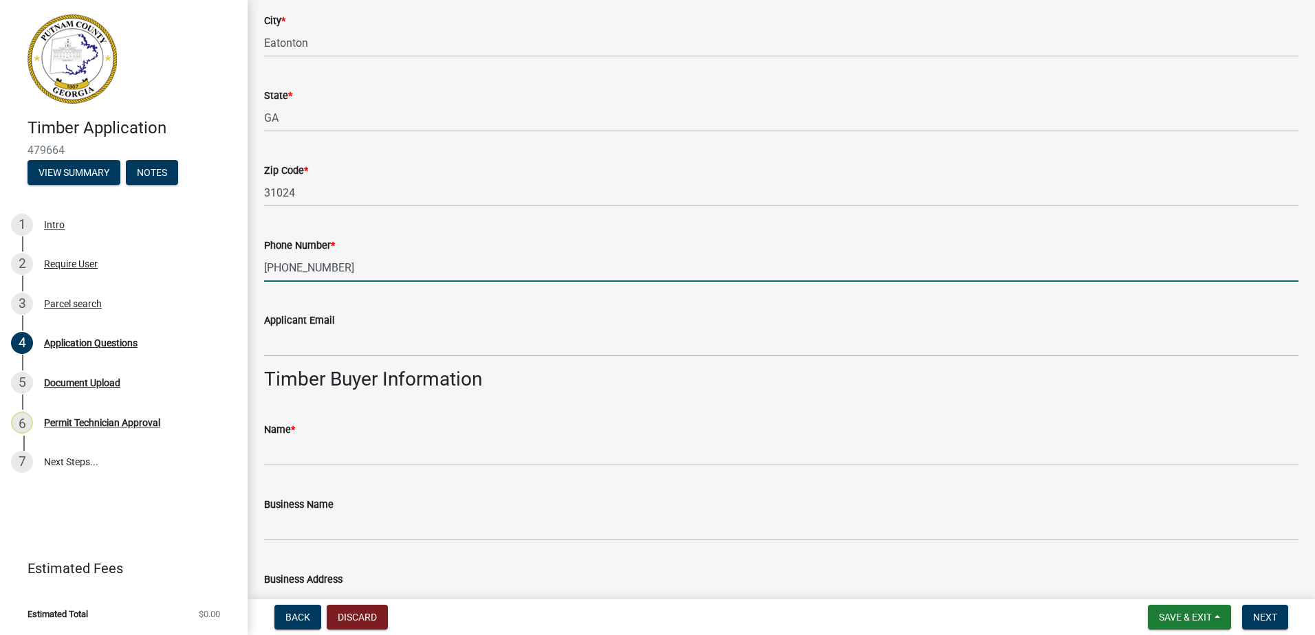
type input "[PHONE_NUMBER]"
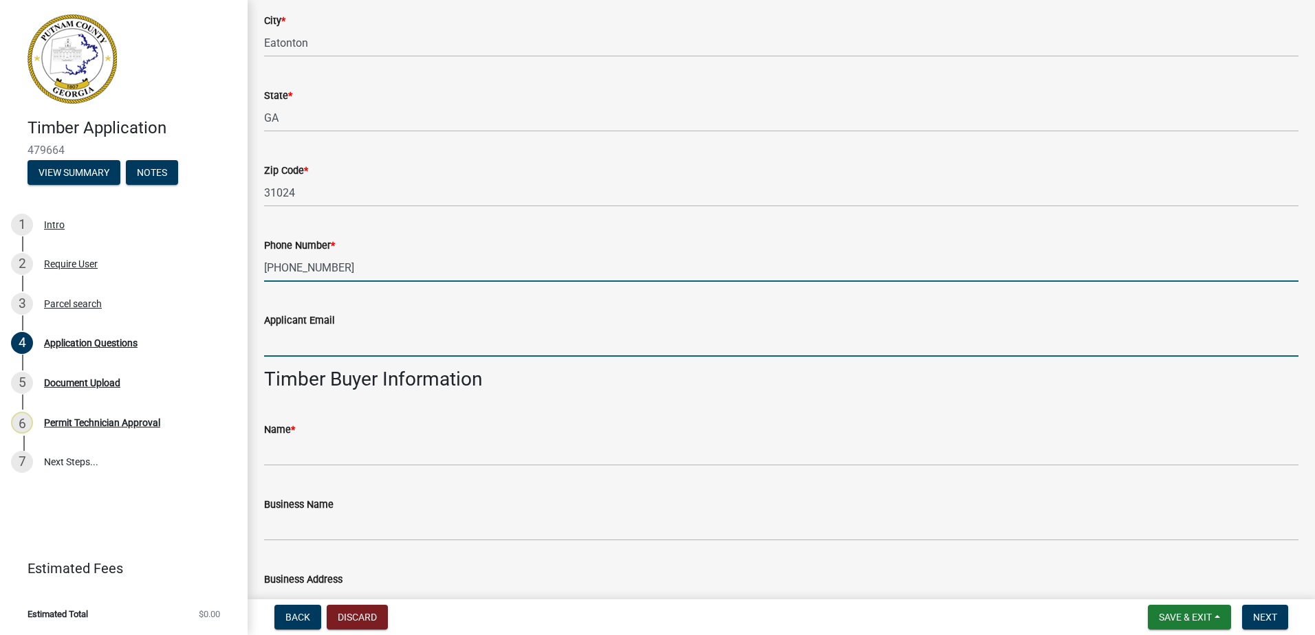
click at [295, 330] on input "Applicant Email" at bounding box center [781, 343] width 1034 height 28
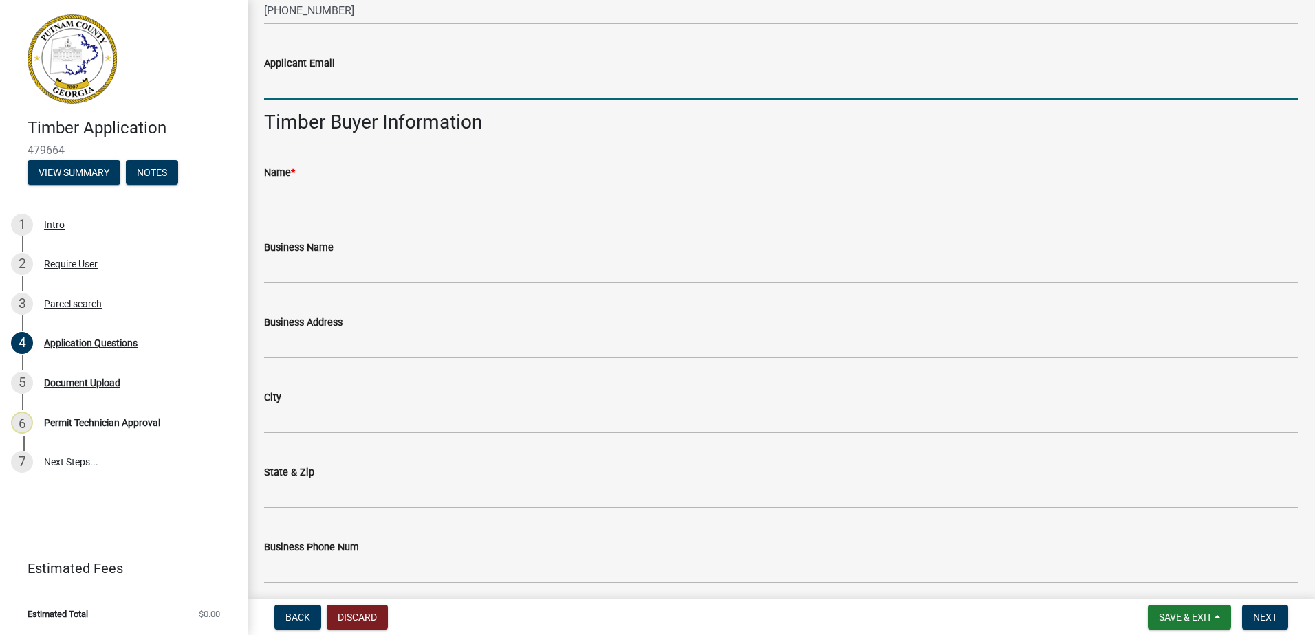
scroll to position [757, 0]
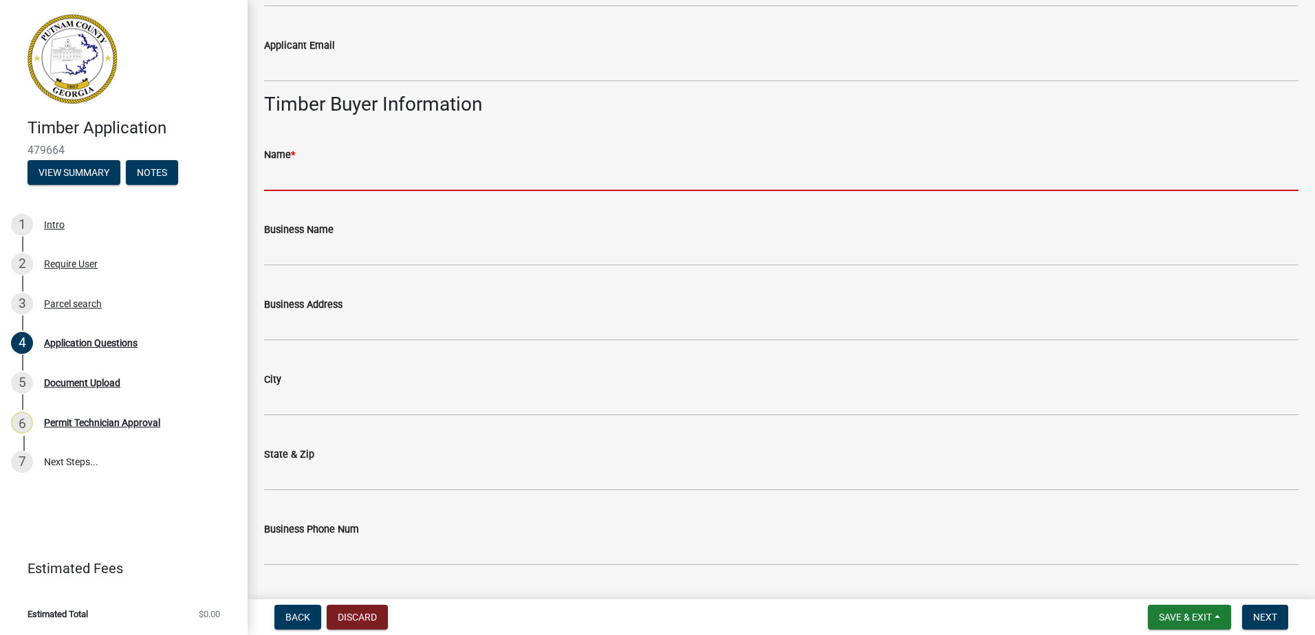
click at [317, 177] on input "Name *" at bounding box center [781, 177] width 1034 height 28
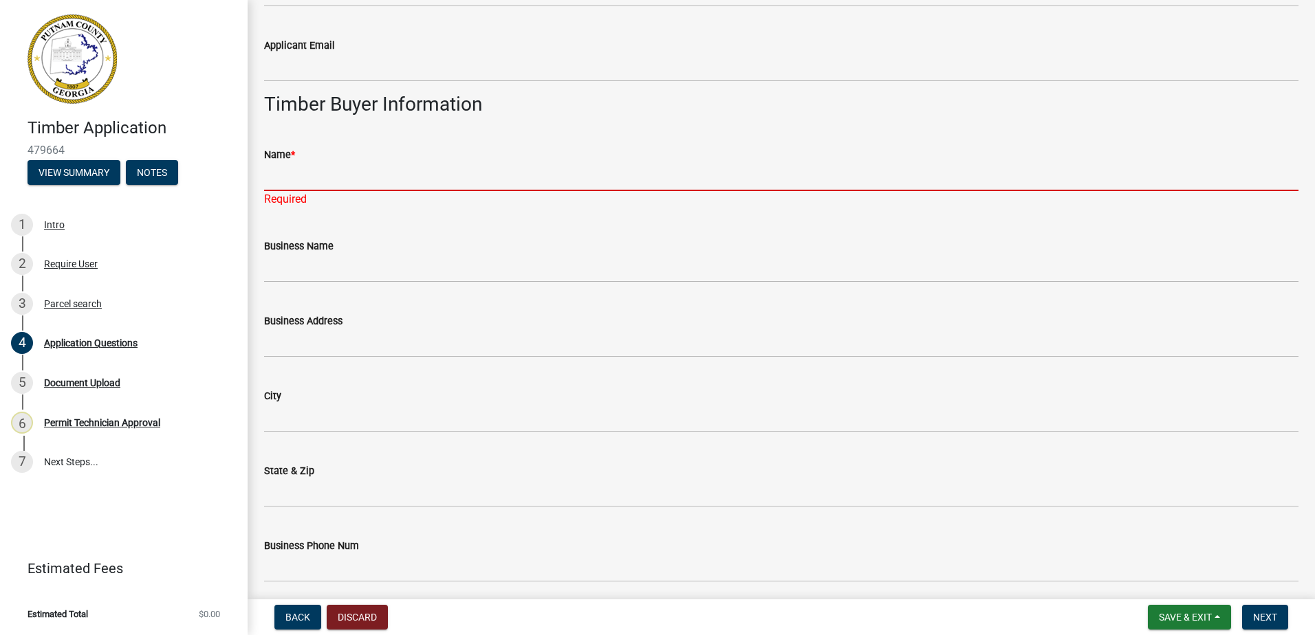
click at [318, 174] on input "Name *" at bounding box center [781, 177] width 1034 height 28
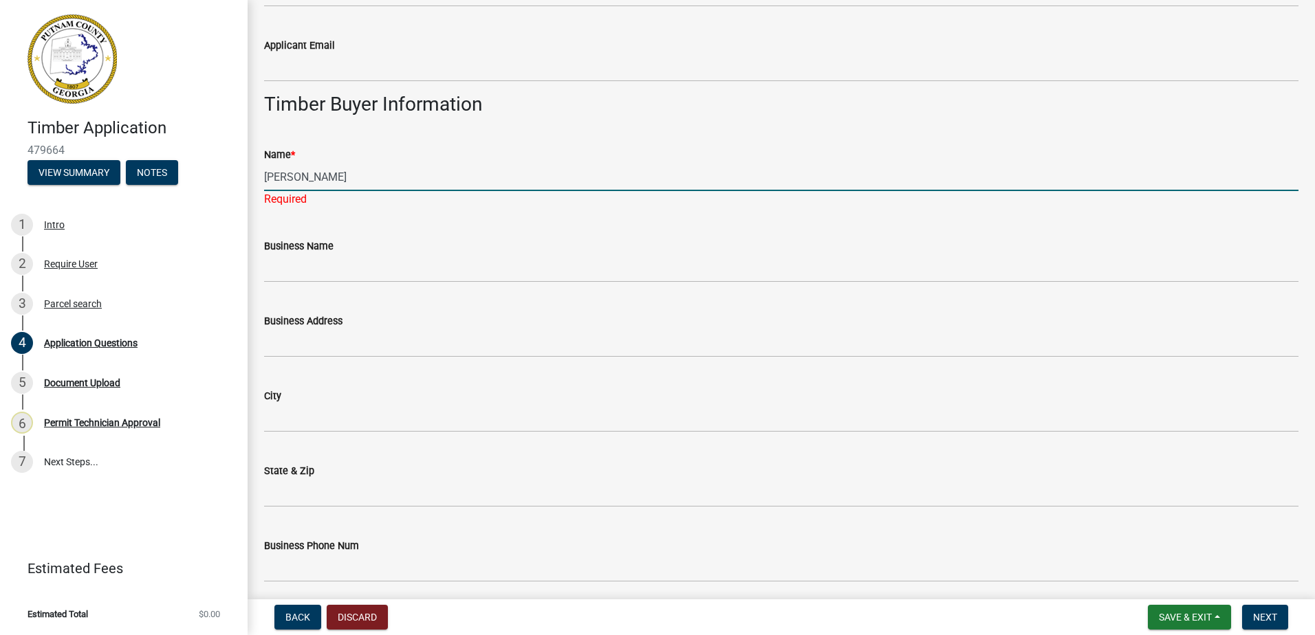
type input "[PERSON_NAME]"
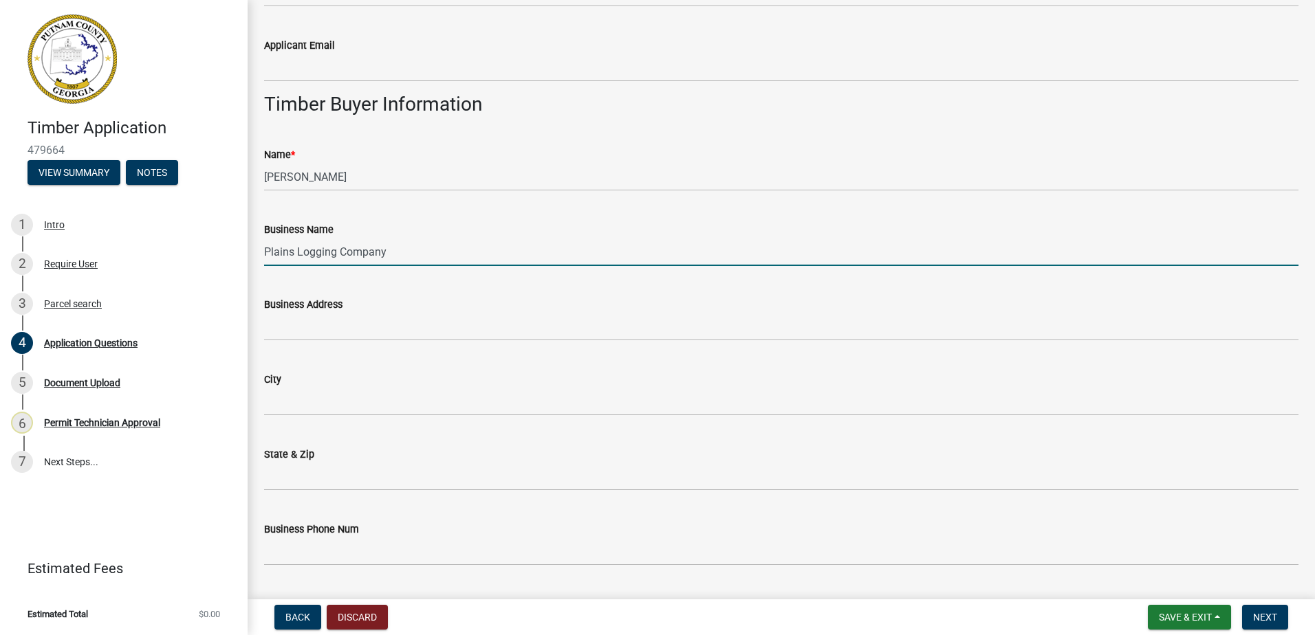
type input "Plains Logging Company"
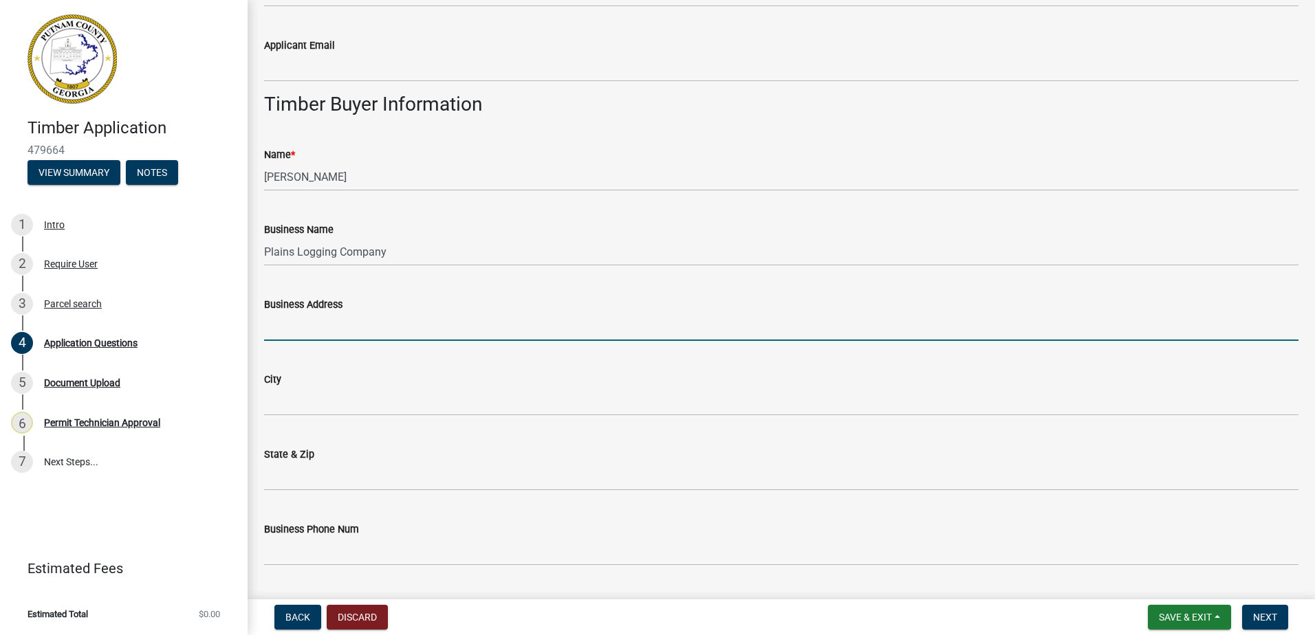
click at [275, 319] on input "Business Address" at bounding box center [781, 327] width 1034 height 28
type input "P.O. Box"
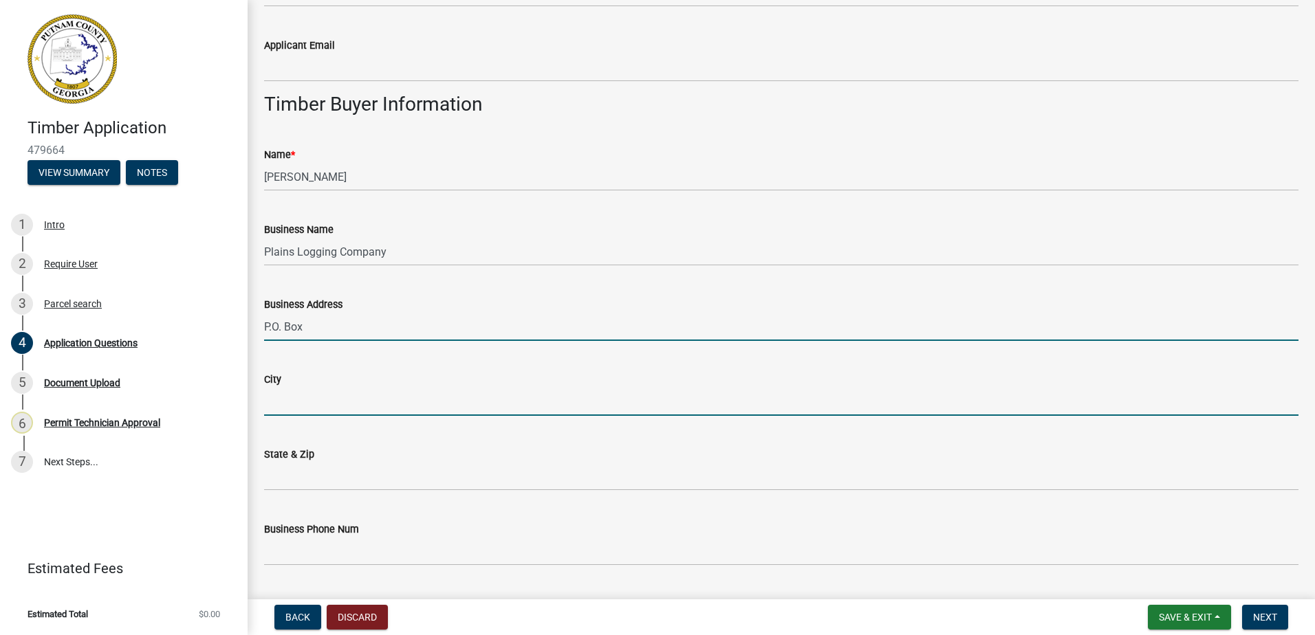
click at [408, 413] on input "City" at bounding box center [781, 402] width 1034 height 28
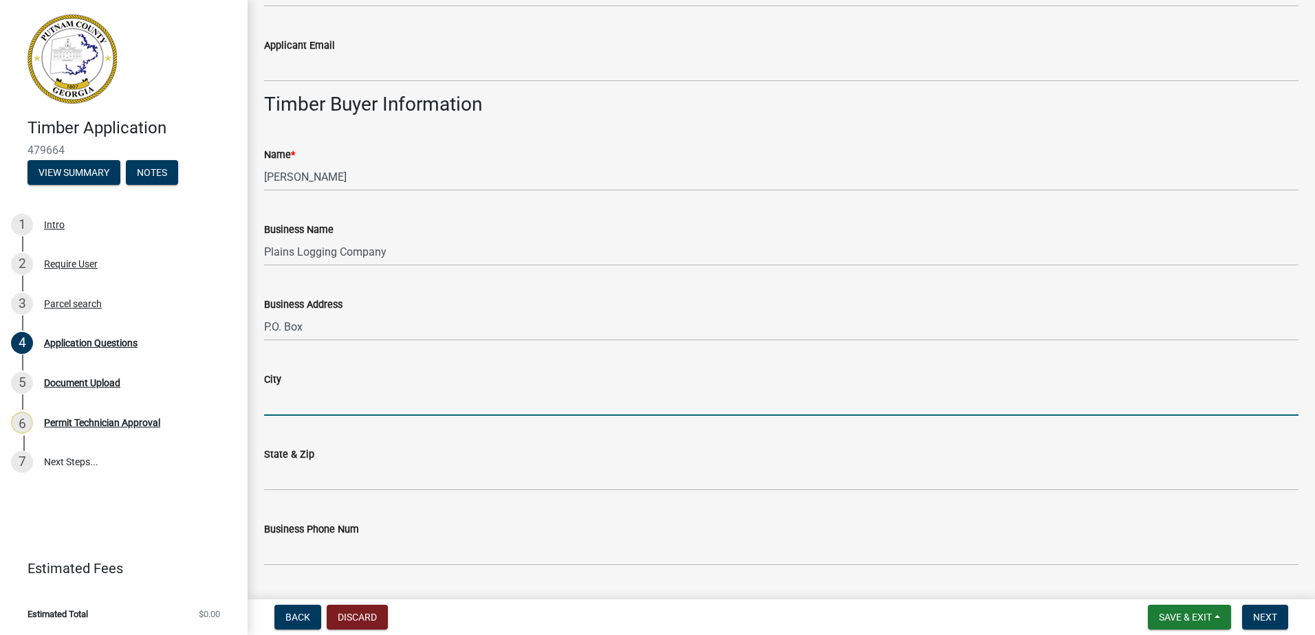
click at [284, 395] on input "City" at bounding box center [781, 402] width 1034 height 28
type input "[GEOGRAPHIC_DATA]"
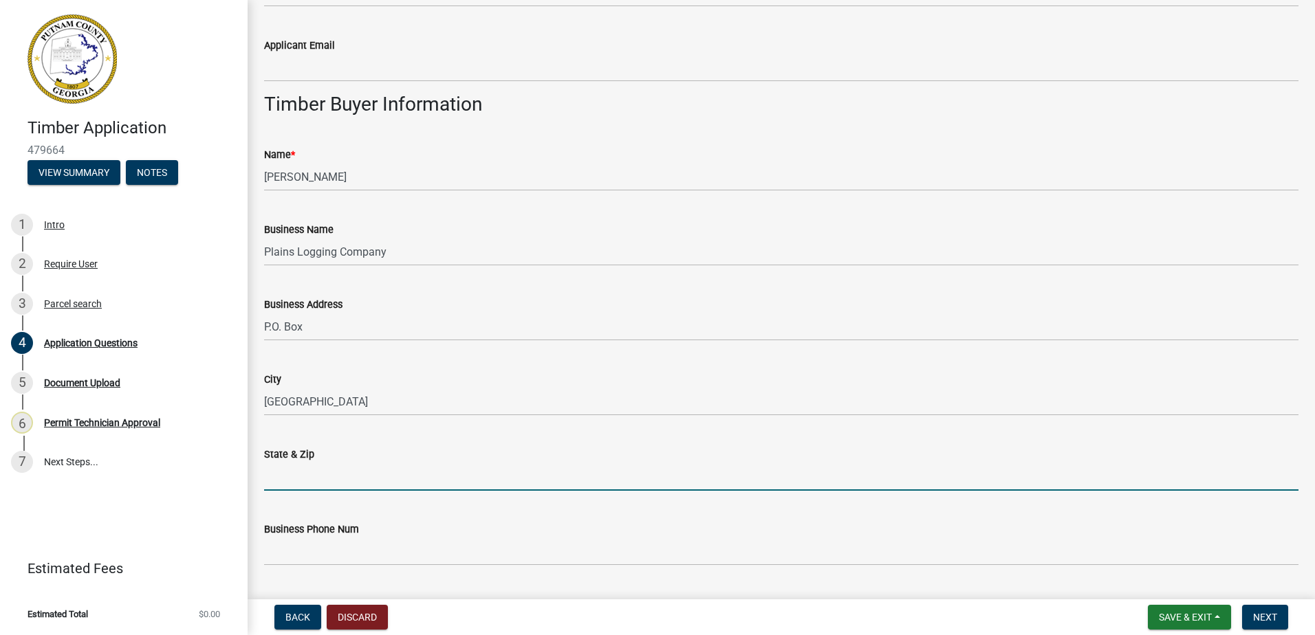
click at [404, 482] on input "State & Zip" at bounding box center [781, 477] width 1034 height 28
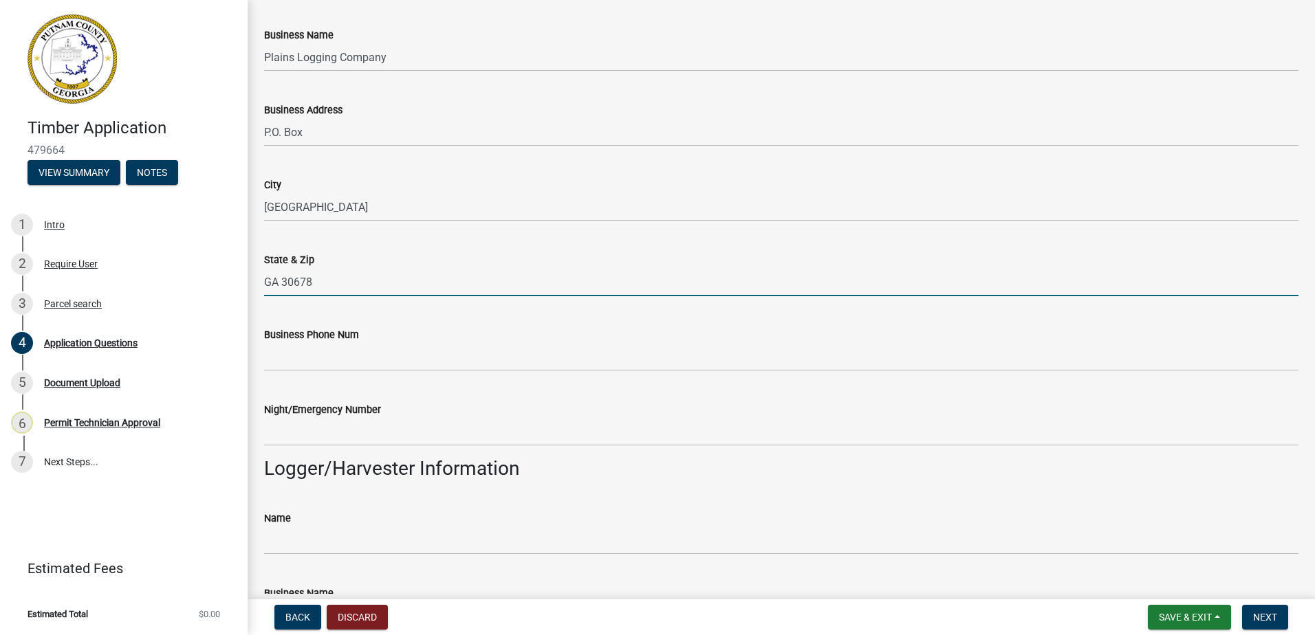
scroll to position [963, 0]
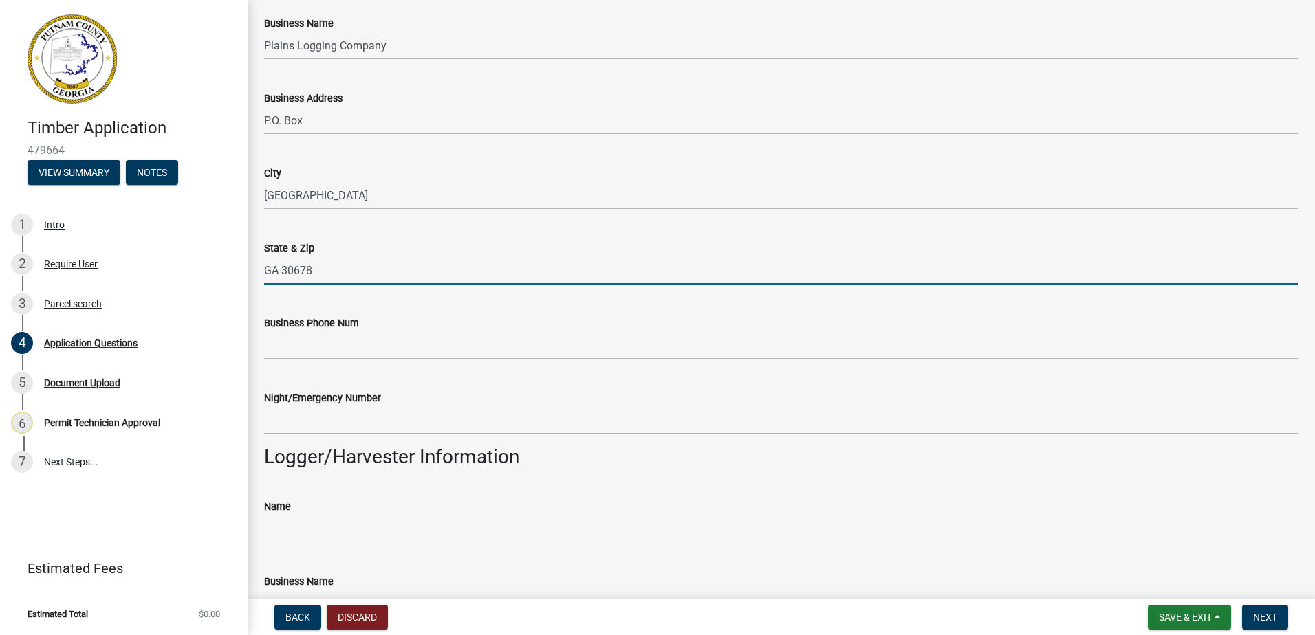
type input "GA 30678"
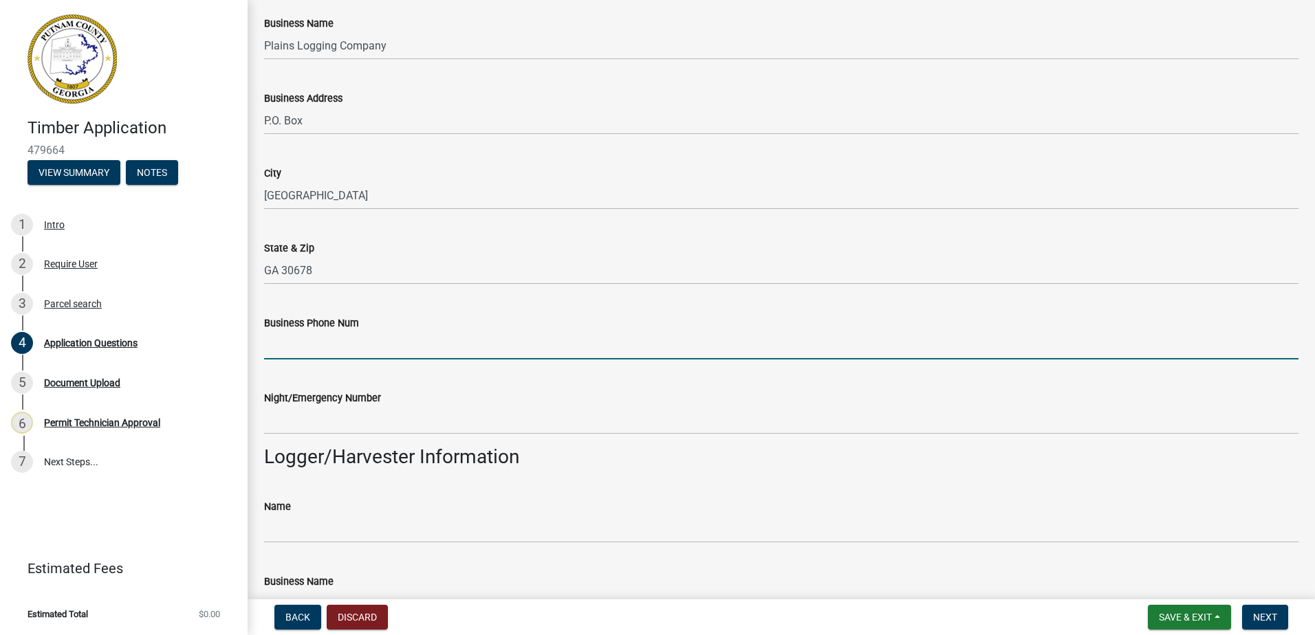
click at [300, 350] on input "Business Phone Num" at bounding box center [781, 345] width 1034 height 28
type input "[PHONE_NUMBER]"
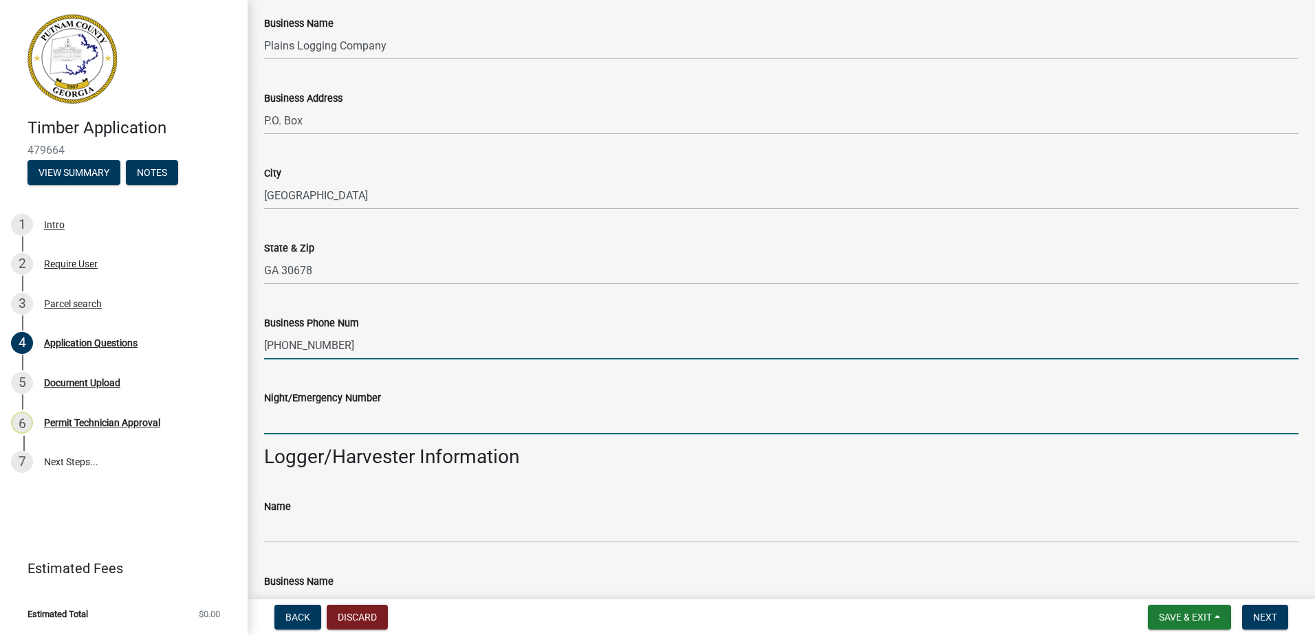
click at [287, 423] on input "Night/Emergency Number" at bounding box center [781, 420] width 1034 height 28
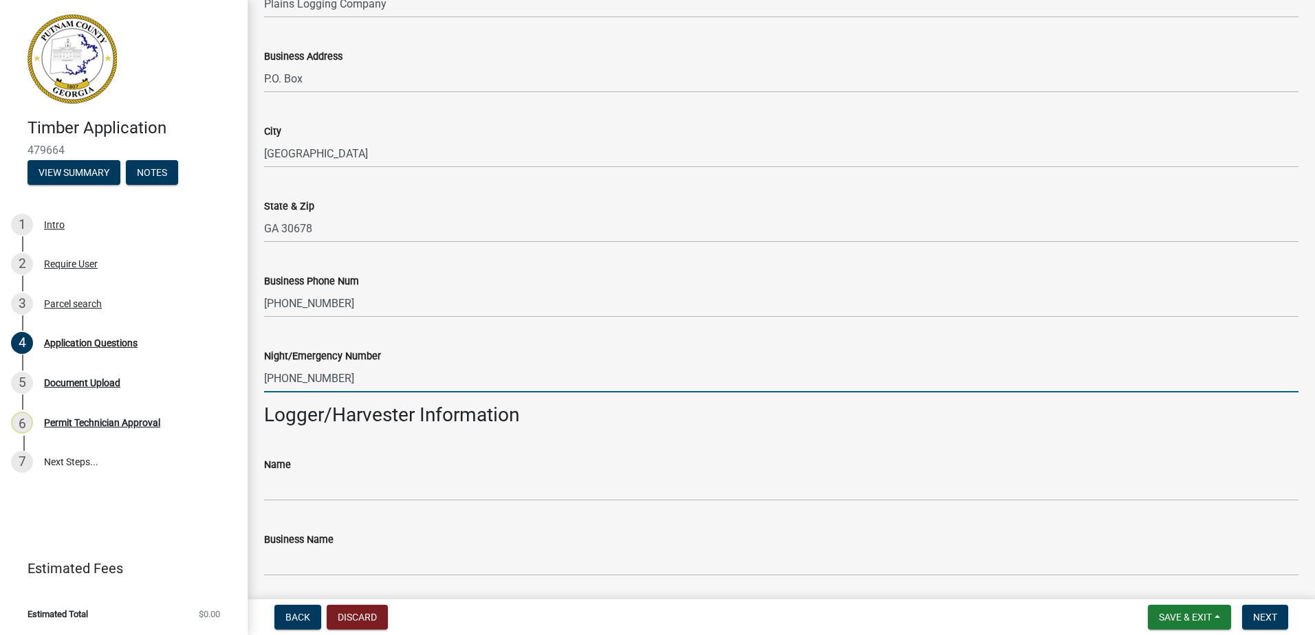
scroll to position [1100, 0]
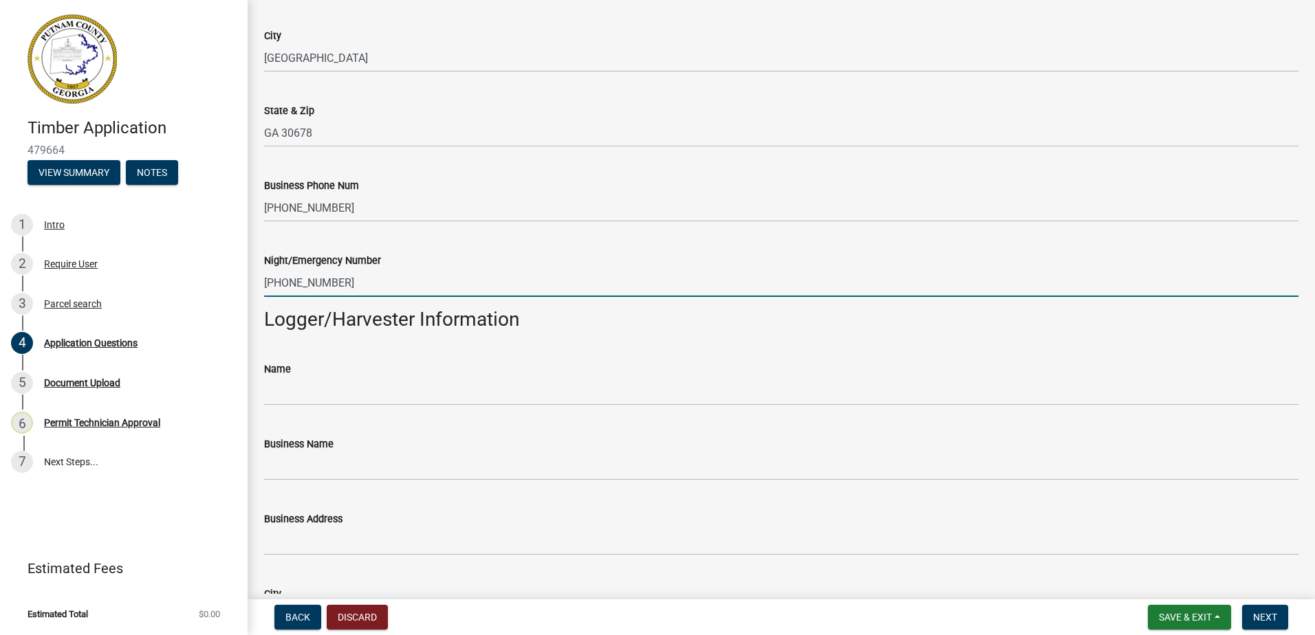
type input "[PHONE_NUMBER]"
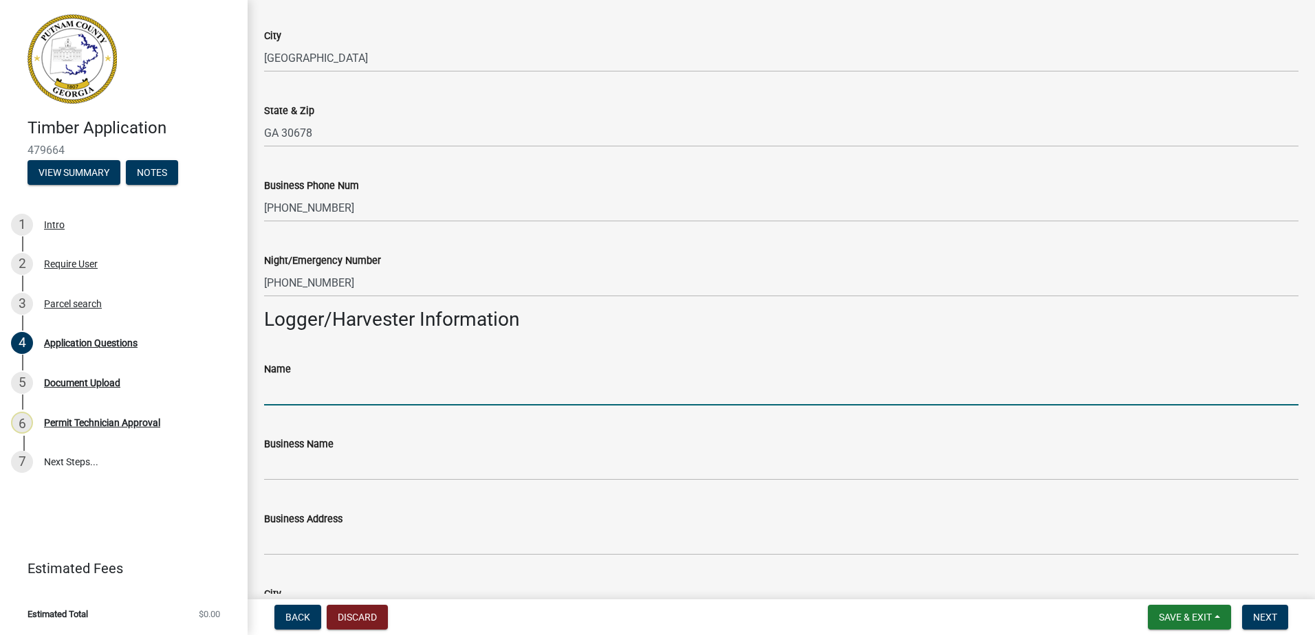
click at [306, 379] on input "Name" at bounding box center [781, 392] width 1034 height 28
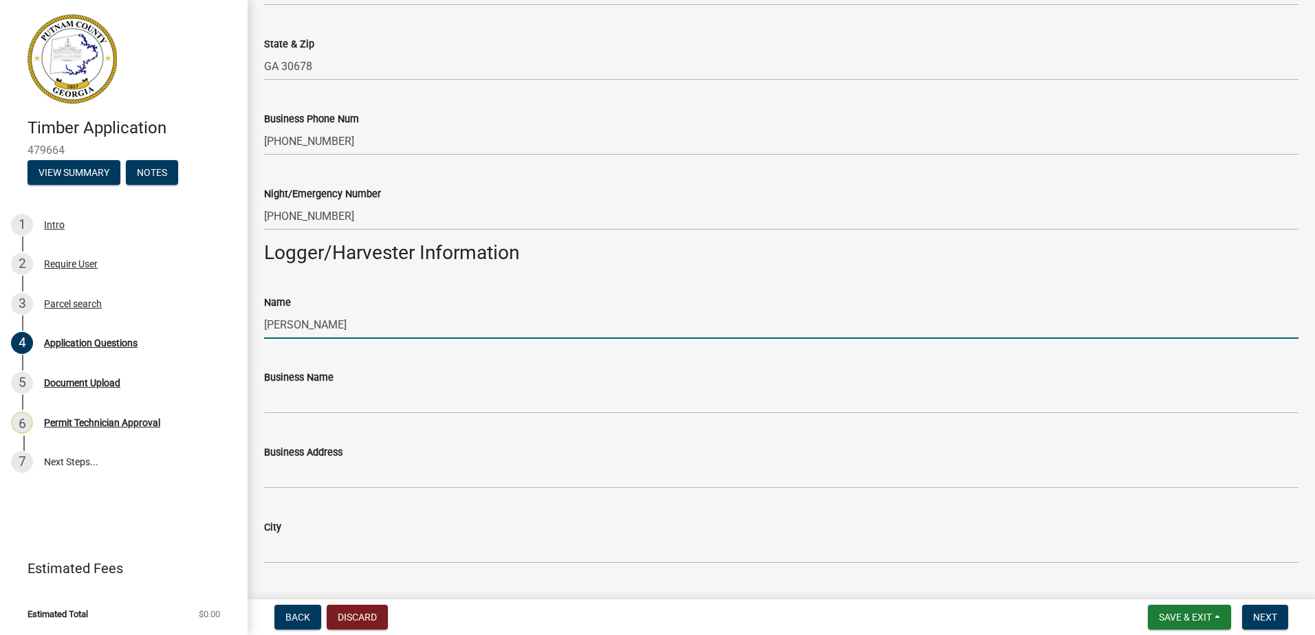
scroll to position [1169, 0]
type input "[PERSON_NAME]"
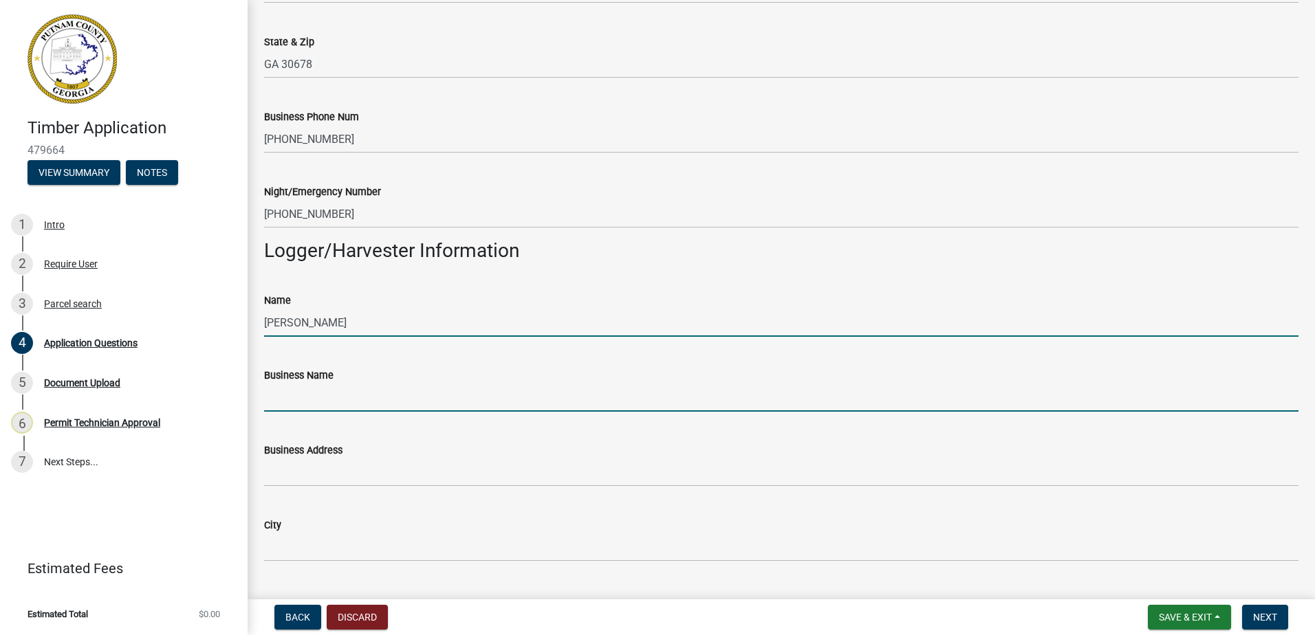
click at [274, 404] on input "Business Name" at bounding box center [781, 398] width 1034 height 28
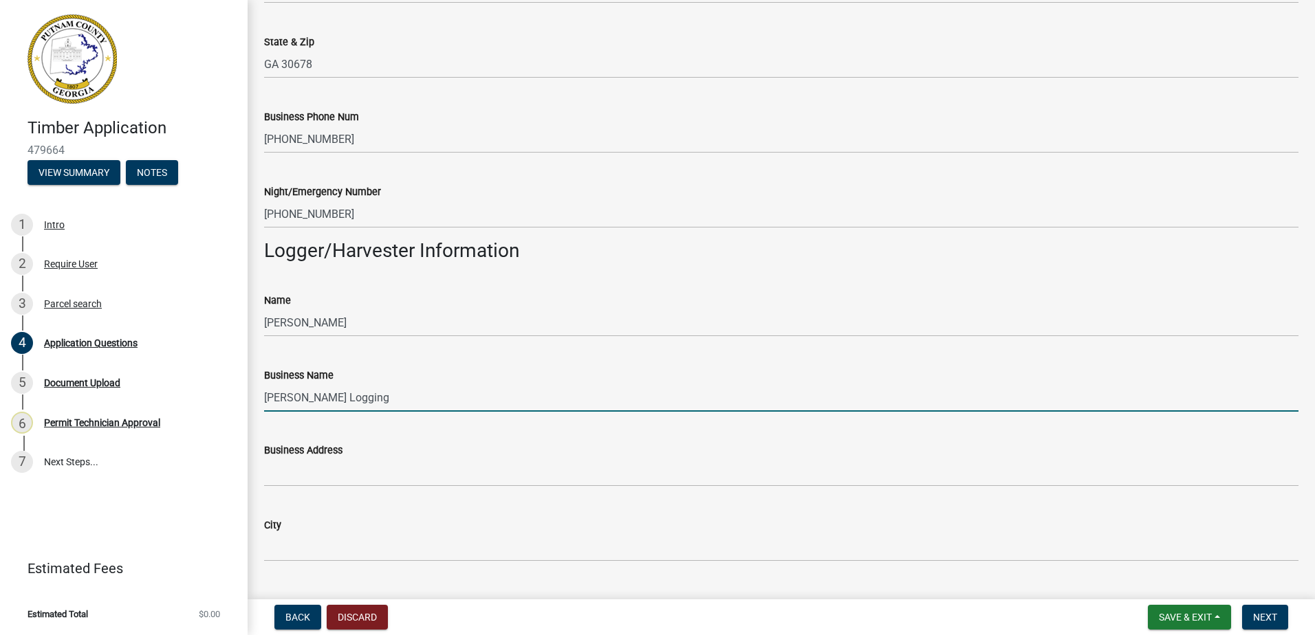
type input "[PERSON_NAME] Logging"
click at [294, 495] on wm-data-entity-input "Business Address" at bounding box center [781, 460] width 1034 height 75
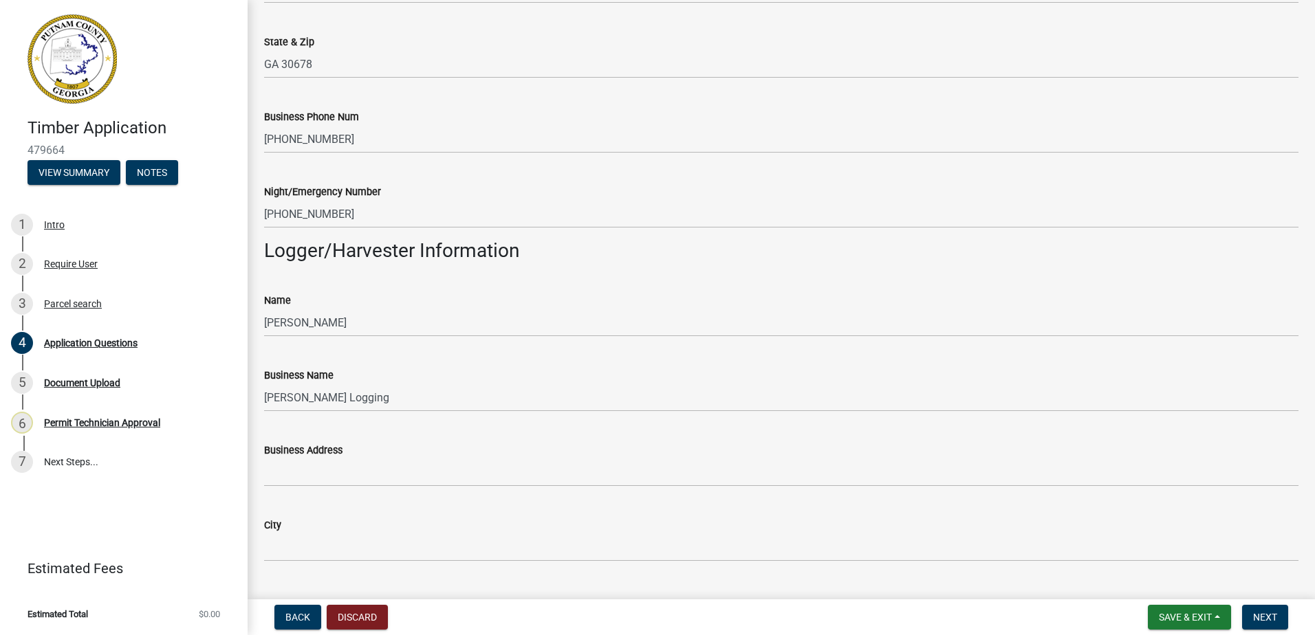
click at [291, 488] on wm-data-entity-input "Business Address" at bounding box center [781, 460] width 1034 height 75
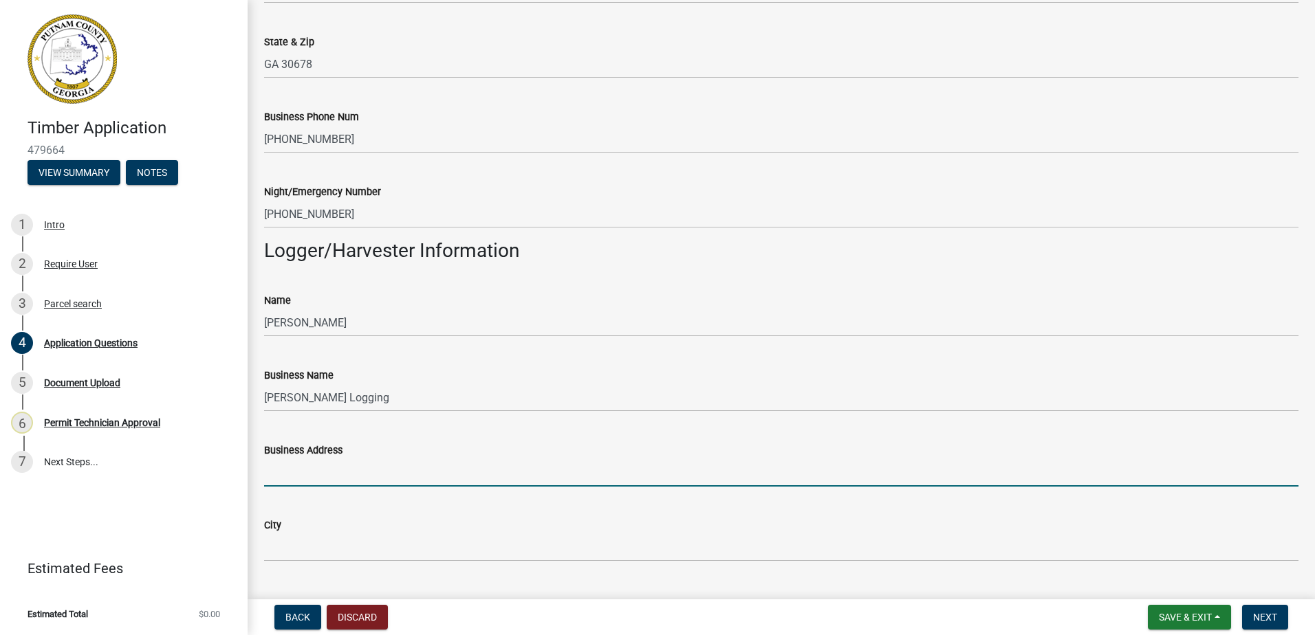
drag, startPoint x: 281, startPoint y: 472, endPoint x: 263, endPoint y: 475, distance: 18.1
click at [277, 473] on input "Business Address" at bounding box center [781, 473] width 1034 height 28
type input "1420"
